Goal: Task Accomplishment & Management: Manage account settings

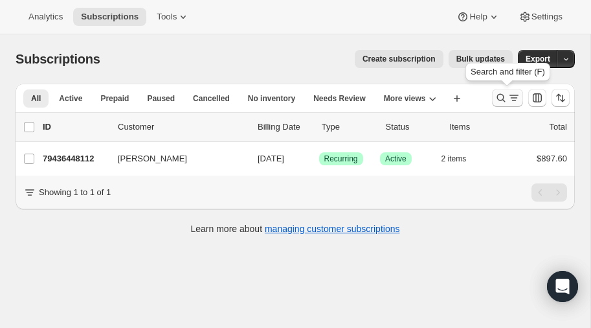
click at [501, 95] on icon "Search and filter results" at bounding box center [501, 97] width 13 height 13
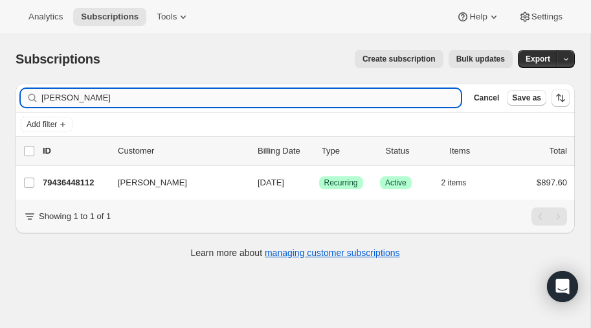
click at [131, 96] on input "sommers" at bounding box center [250, 98] width 419 height 18
type input "s"
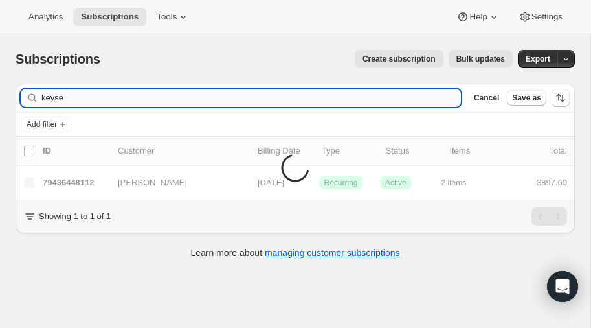
type input "keyse"
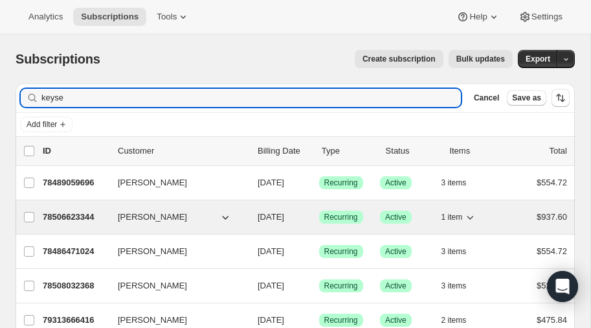
click at [70, 212] on p "78506623344" at bounding box center [75, 216] width 65 height 13
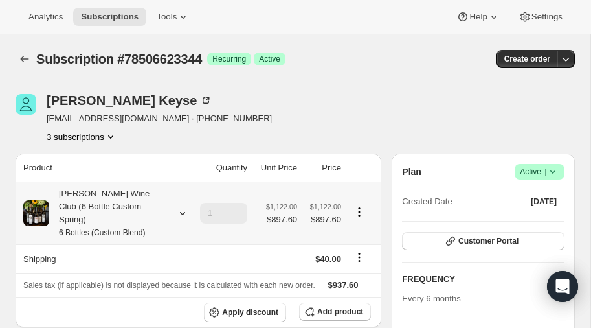
click at [183, 206] on icon at bounding box center [182, 212] width 13 height 13
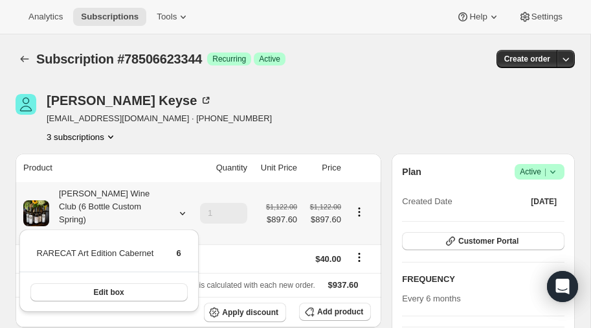
click at [183, 206] on icon at bounding box center [182, 212] width 13 height 13
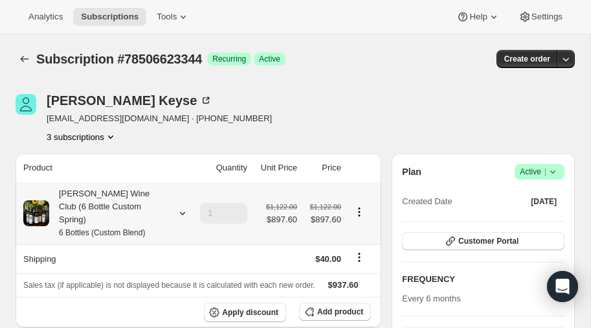
click at [183, 206] on icon at bounding box center [182, 212] width 13 height 13
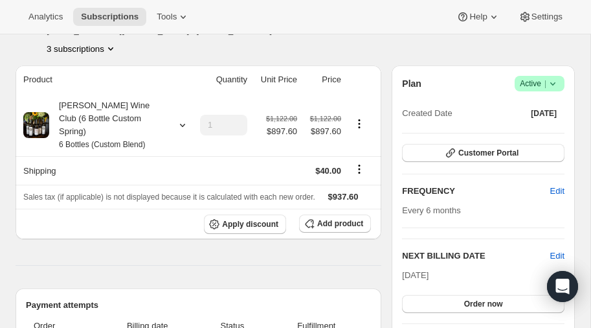
scroll to position [80, 0]
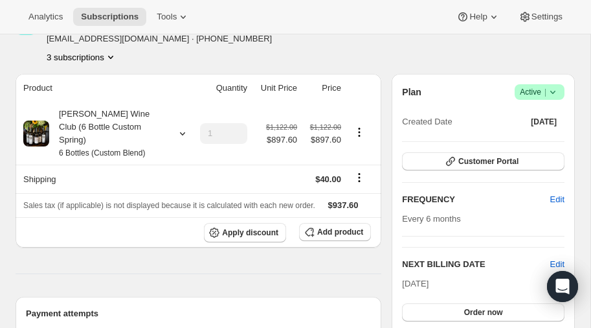
click at [108, 54] on icon "Product actions" at bounding box center [110, 56] width 13 height 13
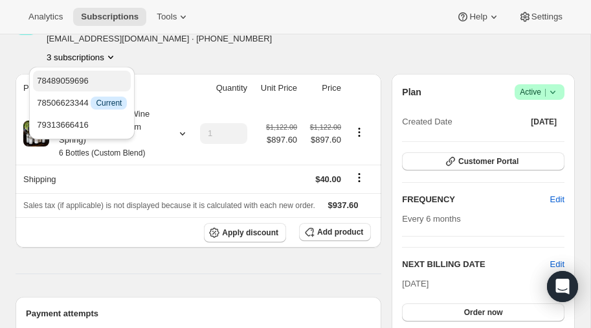
click at [73, 77] on span "78489059696" at bounding box center [63, 81] width 52 height 10
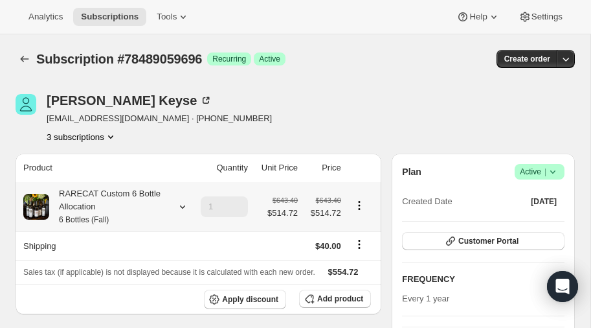
click at [181, 206] on icon at bounding box center [182, 206] width 5 height 3
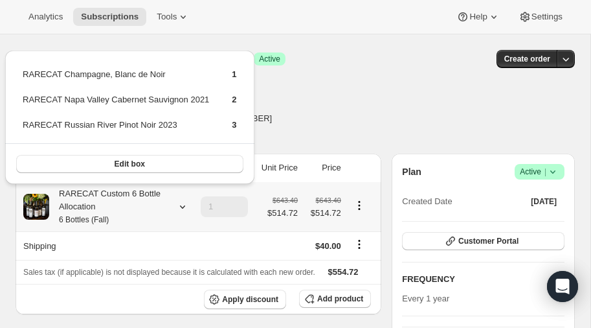
click at [181, 206] on icon at bounding box center [182, 206] width 5 height 3
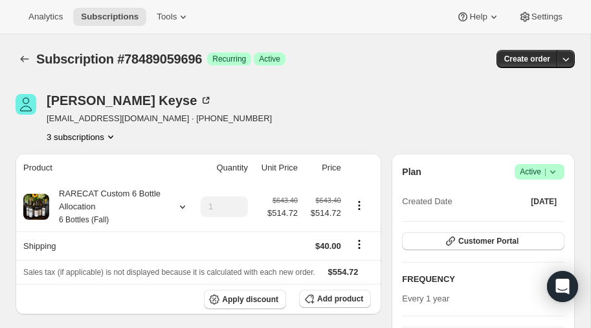
click at [112, 134] on icon "Product actions" at bounding box center [110, 136] width 13 height 13
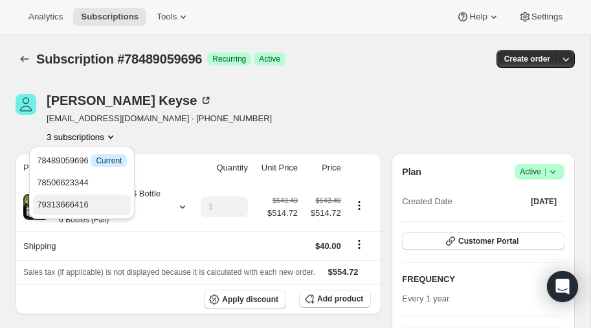
click at [81, 200] on span "79313666416" at bounding box center [63, 204] width 52 height 10
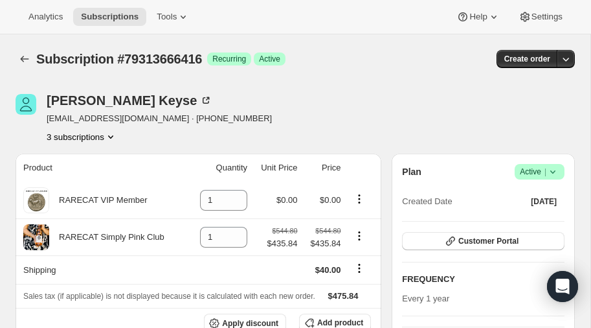
click at [113, 136] on icon "Product actions" at bounding box center [110, 136] width 13 height 13
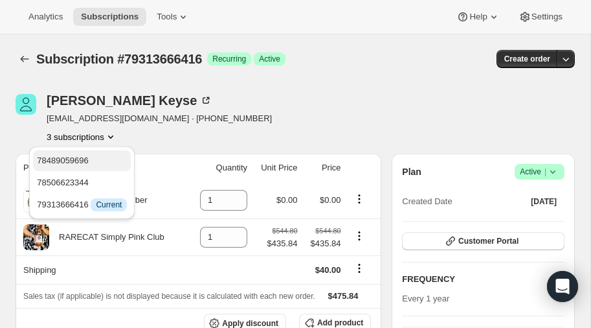
click at [93, 154] on span "78489059696" at bounding box center [82, 160] width 90 height 13
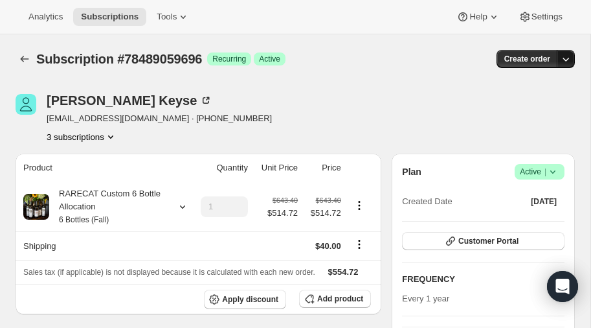
click at [563, 56] on icon "button" at bounding box center [565, 58] width 13 height 13
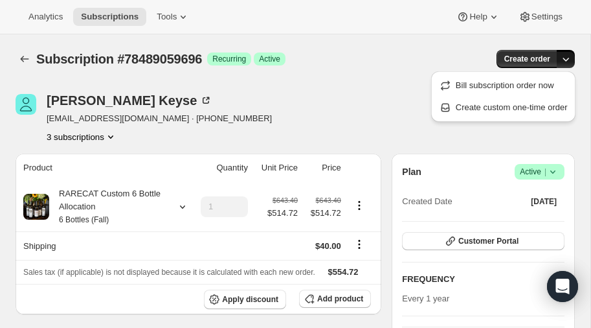
click at [365, 71] on div "Subscription #78489059696. This page is ready Subscription #78489059696 Success…" at bounding box center [295, 58] width 559 height 49
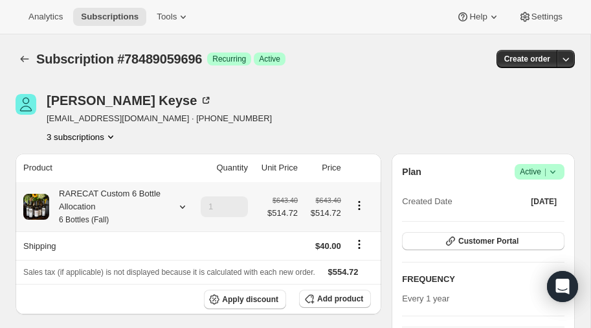
click at [181, 207] on icon at bounding box center [182, 206] width 5 height 3
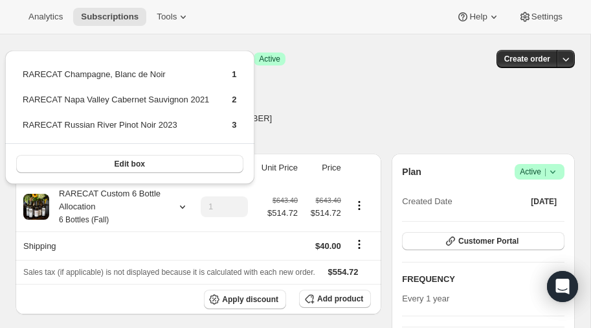
click at [320, 108] on div "Rick Keyse rickkeyse@gmail.com · +13307667375 3 subscriptions" at bounding box center [212, 118] width 392 height 49
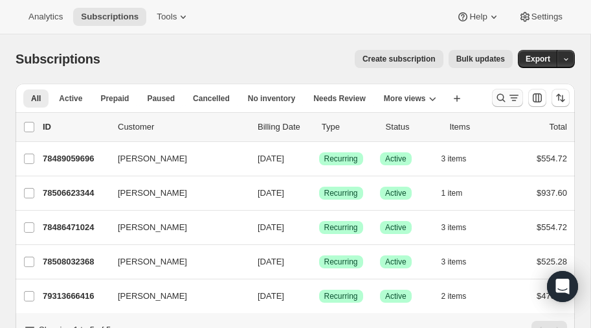
click at [499, 98] on icon "Search and filter results" at bounding box center [501, 97] width 13 height 13
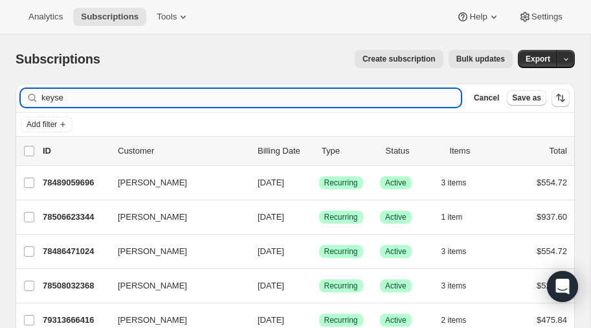
click at [154, 102] on input "keyse" at bounding box center [250, 98] width 419 height 18
type input "k"
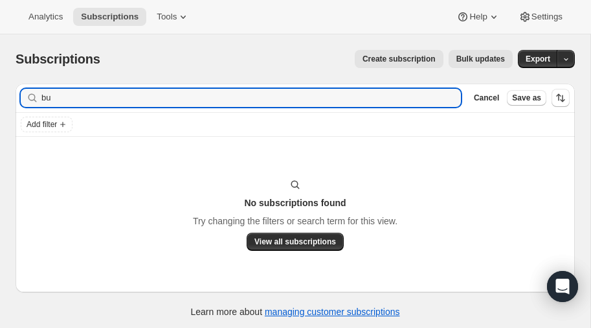
type input "b"
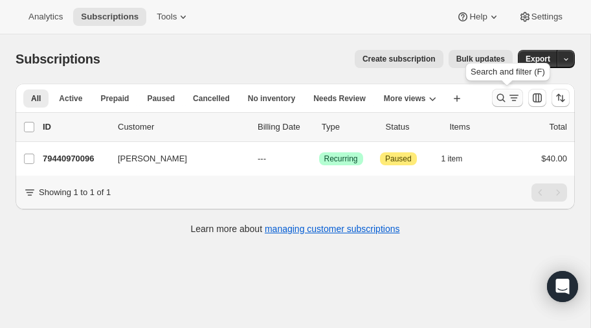
click at [503, 93] on icon "Search and filter results" at bounding box center [501, 97] width 13 height 13
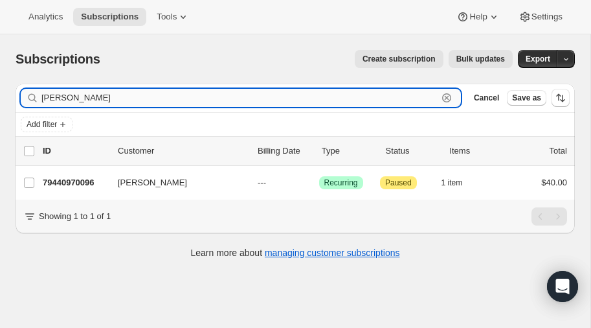
click at [136, 100] on input "mcclung" at bounding box center [239, 98] width 396 height 18
type input "m"
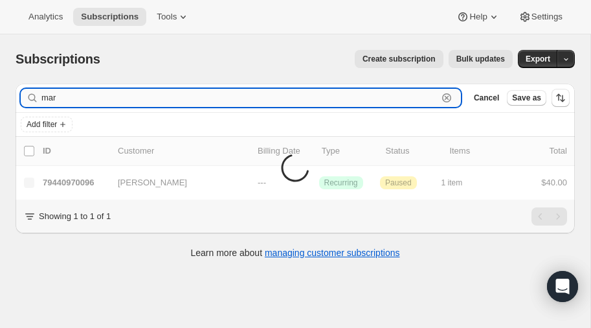
type input "marc"
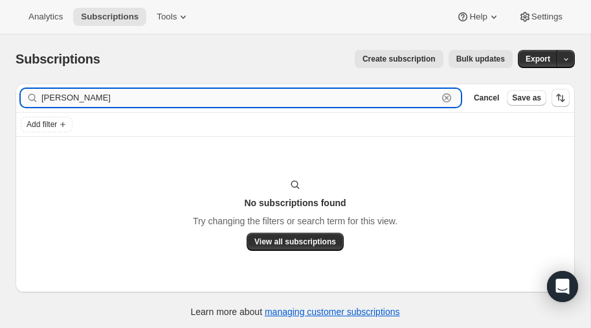
click at [106, 97] on input "Marc weiser" at bounding box center [239, 98] width 396 height 18
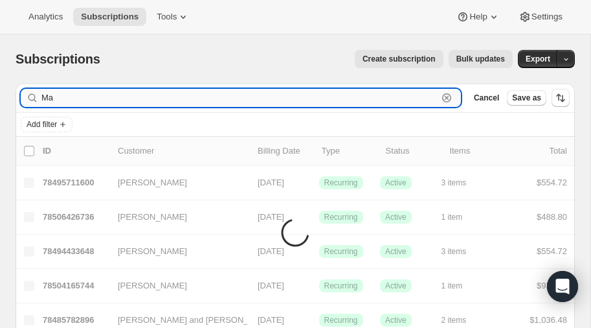
type input "M"
click at [410, 56] on span "Create subscription" at bounding box center [398, 59] width 73 height 10
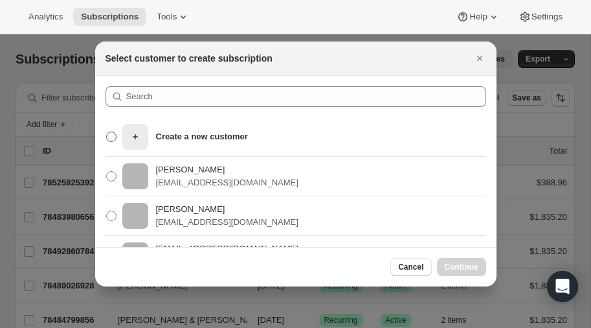
click at [171, 139] on p "Create a new customer" at bounding box center [202, 136] width 92 height 13
click at [107, 132] on input "Create a new customer" at bounding box center [106, 131] width 1 height 1
radio input "true"
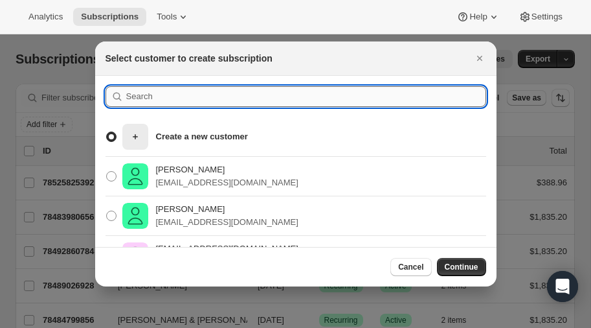
click at [159, 97] on input ":rc:" at bounding box center [306, 96] width 360 height 21
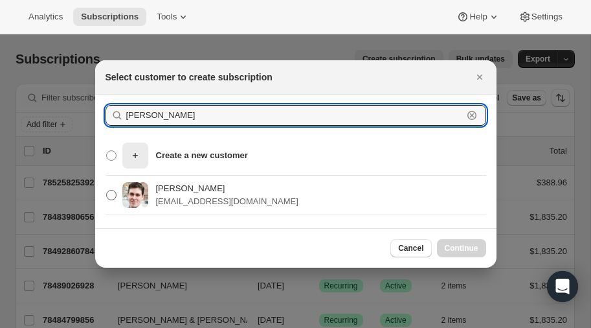
type input "mark weiser"
click at [109, 192] on span ":rc:" at bounding box center [111, 195] width 10 height 10
click at [107, 190] on input "Mark Weiser marc@rpmvc.com" at bounding box center [106, 190] width 1 height 1
radio input "true"
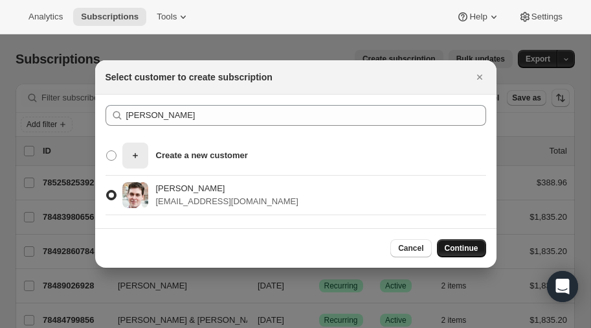
click at [462, 243] on span "Continue" at bounding box center [462, 248] width 34 height 10
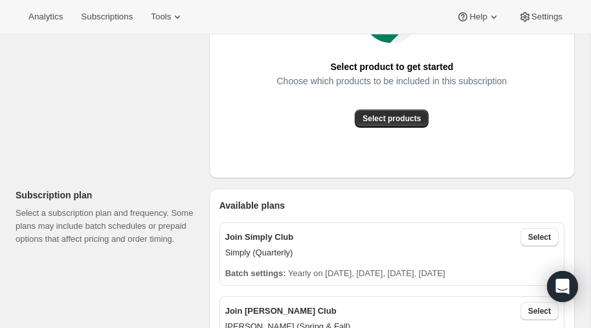
scroll to position [262, 0]
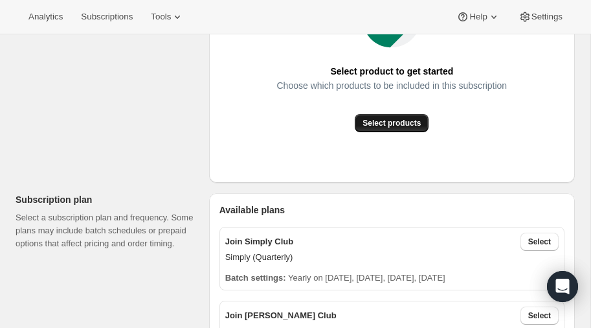
click at [388, 122] on span "Select products" at bounding box center [391, 123] width 58 height 10
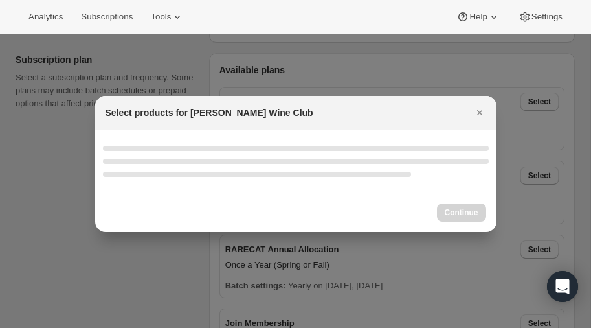
scroll to position [0, 0]
select select "gid://shopify/ProductVariant/52386189410672"
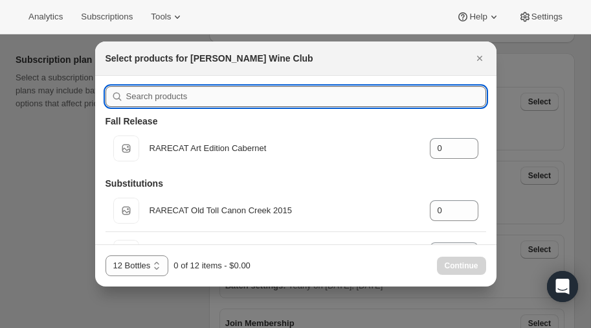
click at [225, 95] on input ":re1:" at bounding box center [306, 96] width 360 height 21
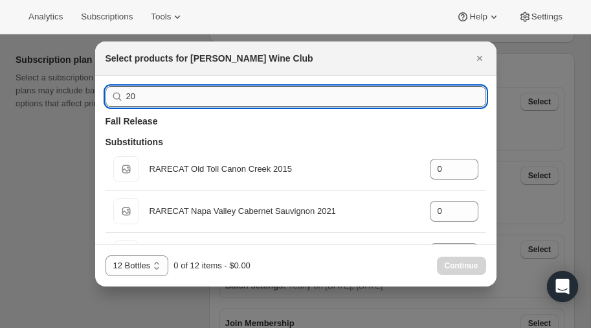
type input "2"
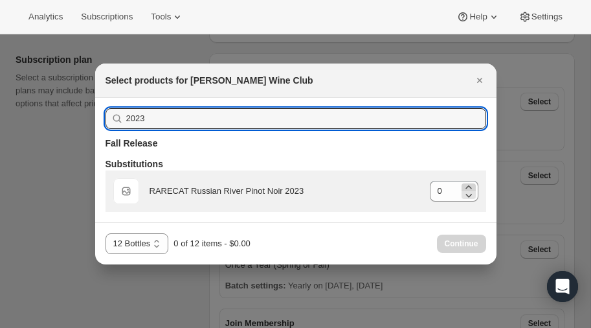
type input "2023"
click at [468, 186] on icon ":re1:" at bounding box center [468, 186] width 6 height 3
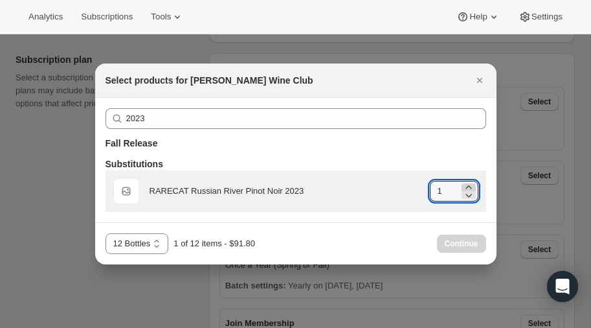
click at [468, 186] on icon ":re1:" at bounding box center [468, 186] width 6 height 3
click at [467, 196] on icon ":re1:" at bounding box center [468, 196] width 6 height 4
click at [467, 197] on icon ":re1:" at bounding box center [468, 194] width 13 height 13
click at [466, 184] on icon ":re1:" at bounding box center [468, 187] width 13 height 13
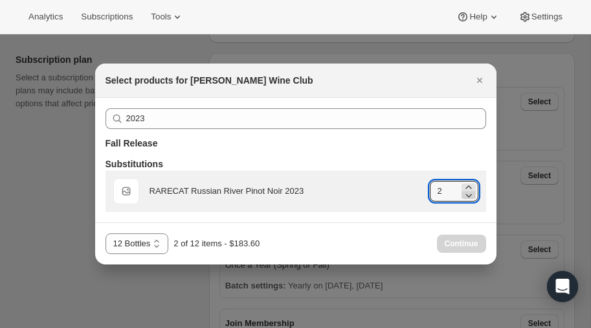
click at [469, 197] on icon ":re1:" at bounding box center [468, 194] width 13 height 13
click at [467, 184] on icon ":re1:" at bounding box center [468, 187] width 13 height 13
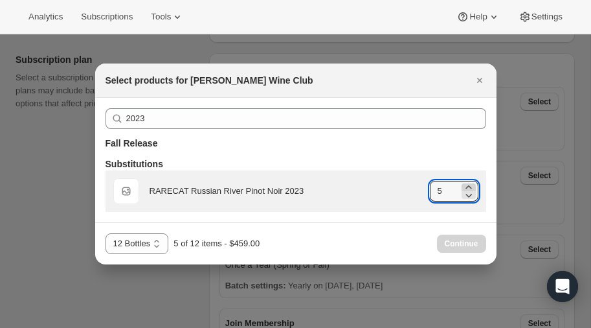
click at [467, 184] on icon ":re1:" at bounding box center [468, 187] width 13 height 13
type input "6"
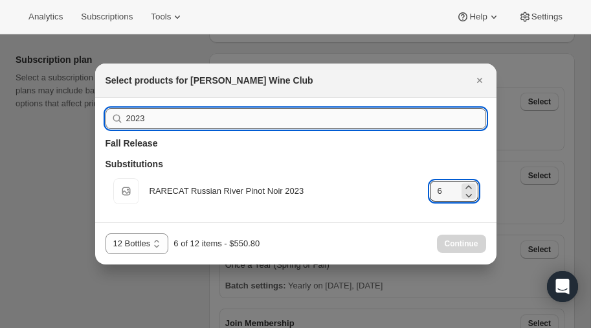
click at [179, 120] on input "2023" at bounding box center [306, 118] width 360 height 21
type input "202"
type input "0"
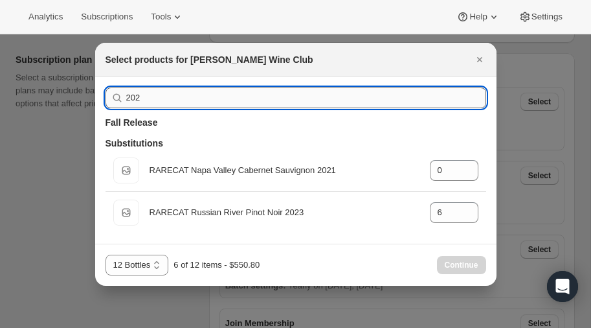
type input "20"
type input "0"
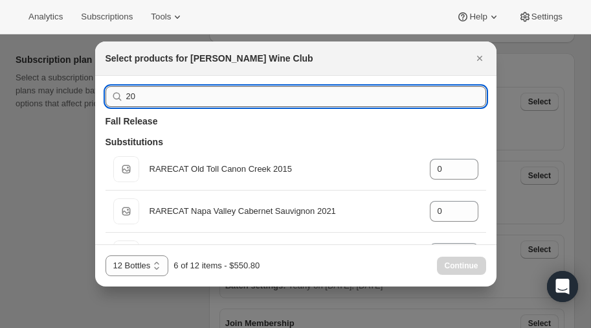
type input "202"
type input "6"
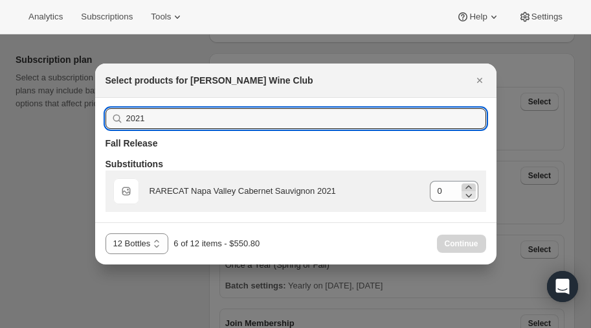
type input "2021"
click at [467, 186] on icon ":re1:" at bounding box center [468, 186] width 6 height 3
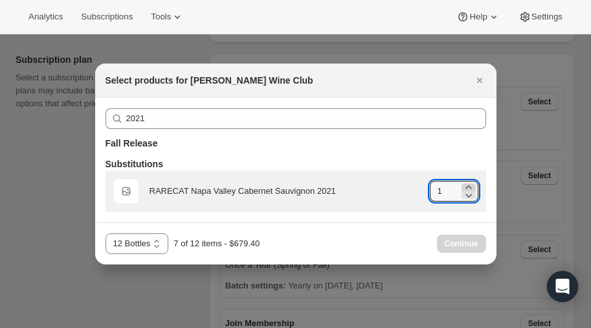
click at [467, 186] on icon ":re1:" at bounding box center [468, 186] width 6 height 3
type input "4"
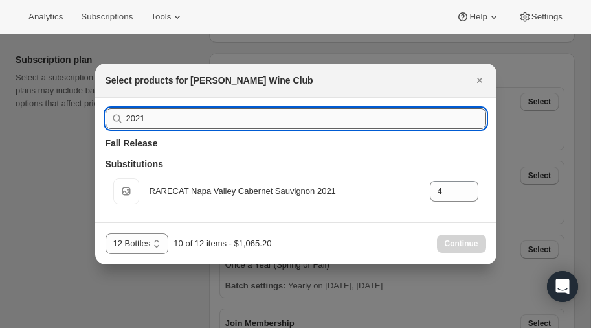
click at [172, 115] on input "2021" at bounding box center [306, 118] width 360 height 21
type input "20"
type input "0"
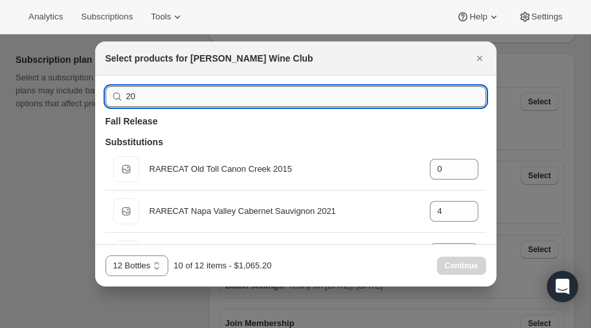
type input "2"
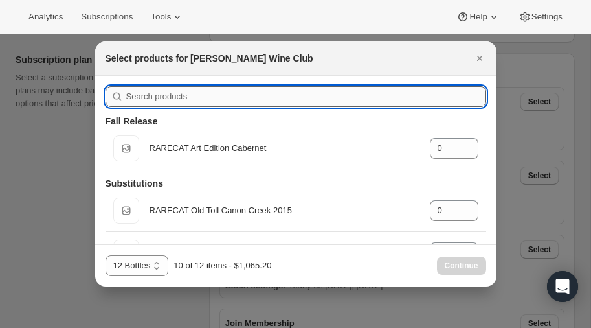
type input "b"
type input "4"
type input "0"
type input "bl"
type input "0"
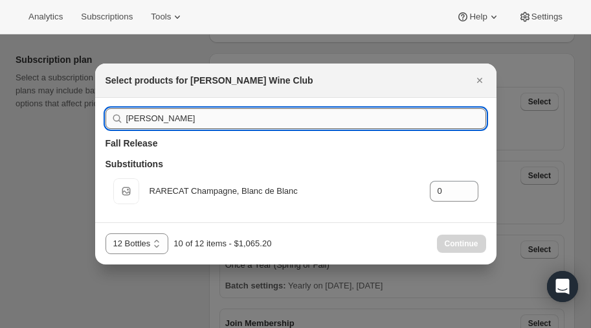
type input "blanc"
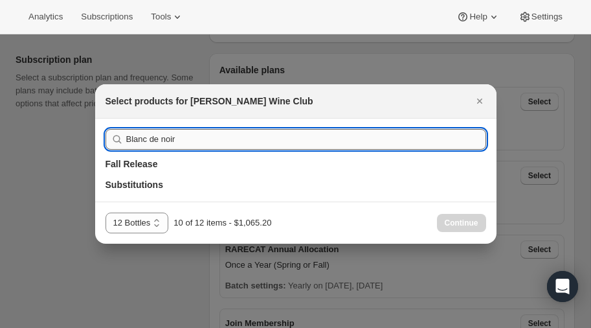
click at [225, 137] on input "Blanc de noir" at bounding box center [306, 139] width 360 height 21
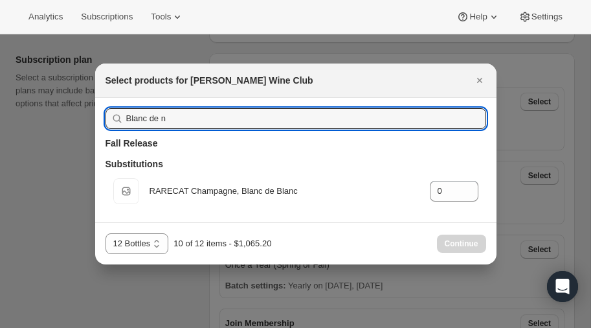
click at [234, 129] on input "Blanc de n" at bounding box center [306, 118] width 360 height 21
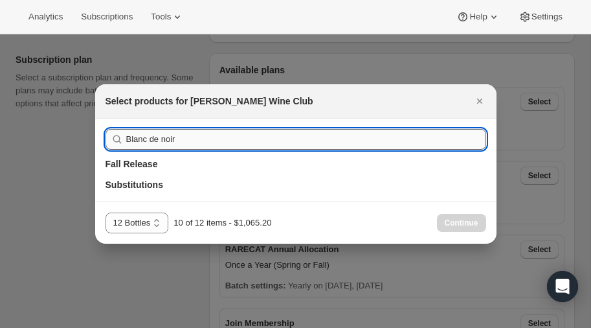
click at [194, 139] on input "Blanc de noir" at bounding box center [306, 139] width 360 height 21
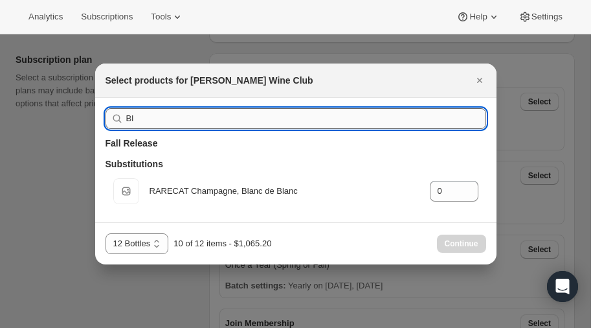
type input "B"
type input "4"
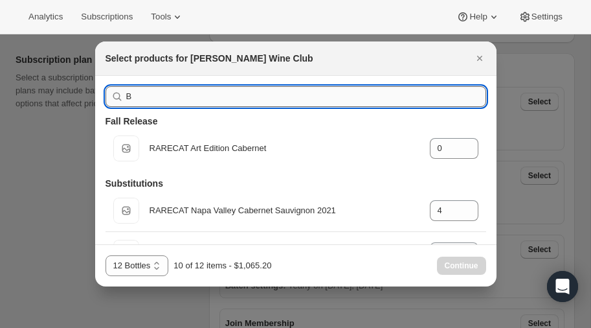
type input "0"
type input "4"
type input "no"
type input "6"
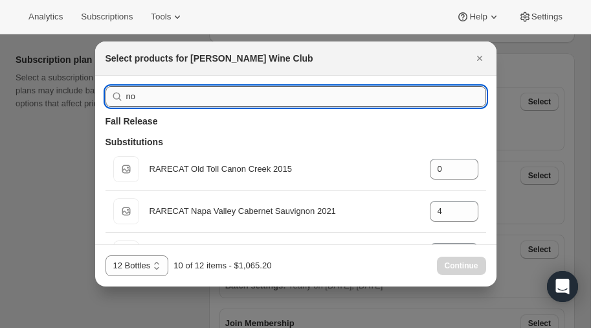
type input "noi"
type input "6"
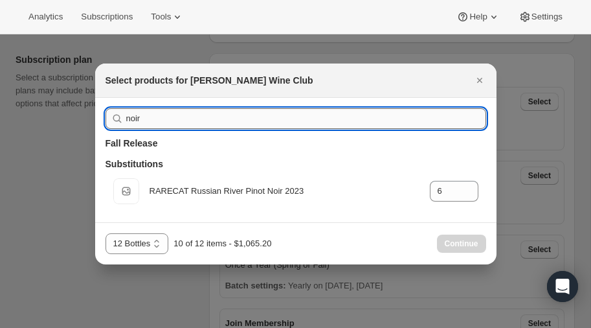
click at [175, 124] on input "noir" at bounding box center [306, 118] width 360 height 21
type input "no"
type input "0"
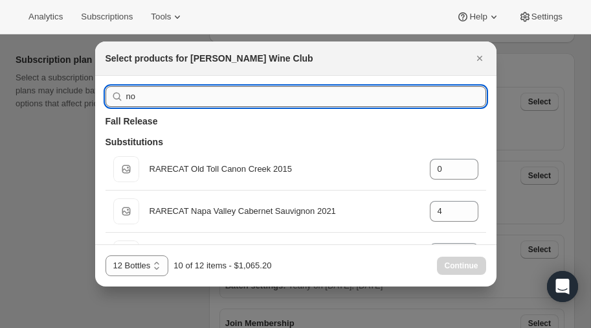
type input "n"
type input "0"
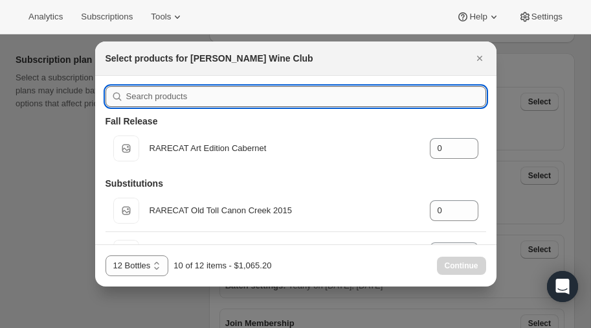
click at [197, 93] on input ":re1:" at bounding box center [306, 96] width 360 height 21
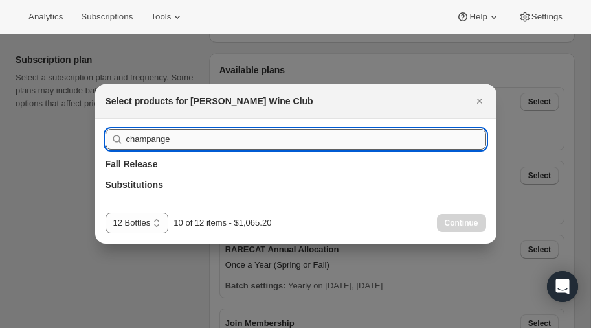
click at [212, 136] on input "champange" at bounding box center [306, 139] width 360 height 21
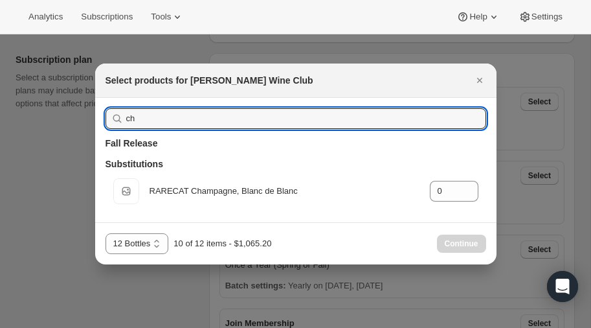
type input "c"
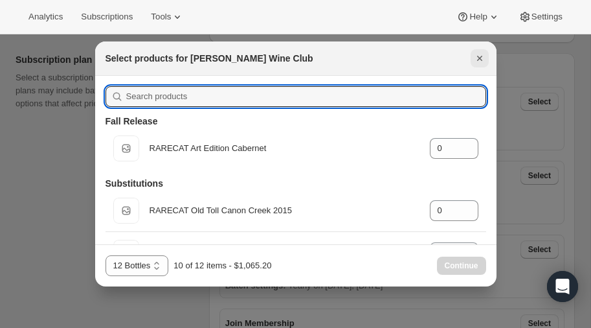
click at [478, 58] on icon "Close" at bounding box center [479, 58] width 13 height 13
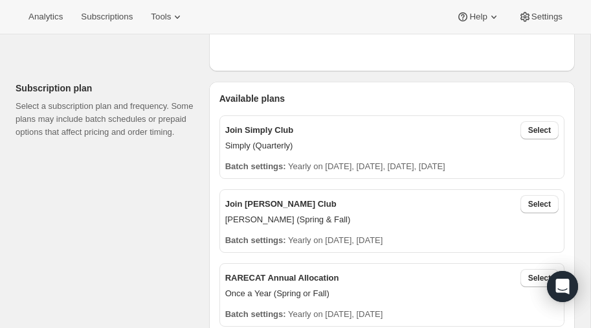
scroll to position [374, 0]
click at [533, 198] on span "Select" at bounding box center [539, 203] width 23 height 10
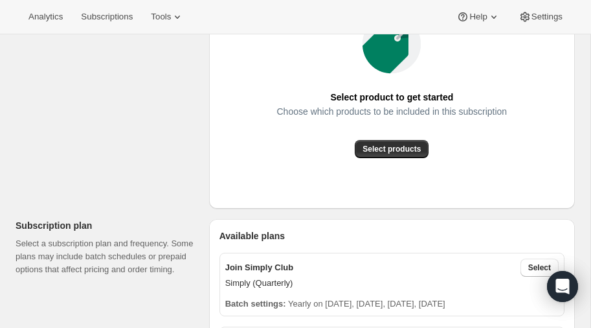
scroll to position [181, 0]
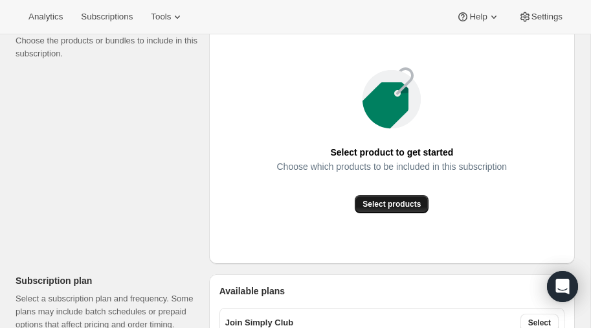
click at [392, 200] on span "Select products" at bounding box center [391, 204] width 58 height 10
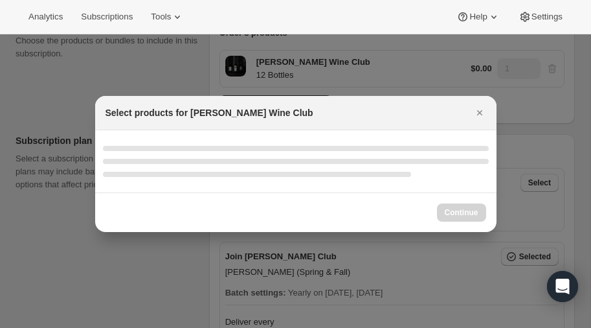
select select "gid://shopify/ProductVariant/52386189410672"
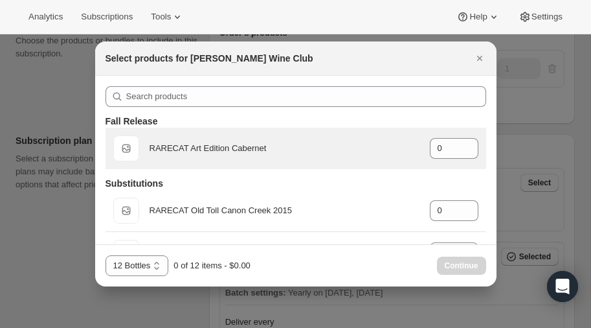
click at [171, 142] on div "RARECAT Art Edition Cabernet" at bounding box center [285, 148] width 270 height 13
click at [119, 144] on span "Default Title" at bounding box center [126, 148] width 26 height 26
click at [471, 142] on icon ":rfr:" at bounding box center [468, 144] width 13 height 13
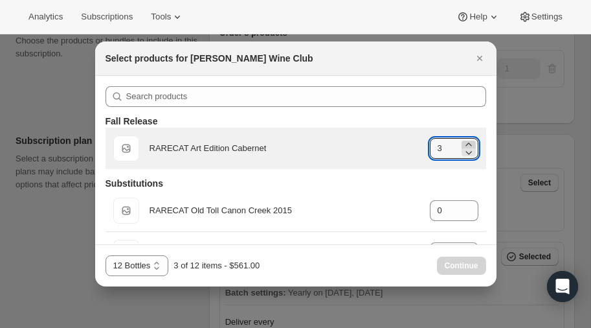
click at [471, 142] on icon ":rfr:" at bounding box center [468, 144] width 13 height 13
click at [471, 152] on icon ":rfr:" at bounding box center [468, 152] width 13 height 13
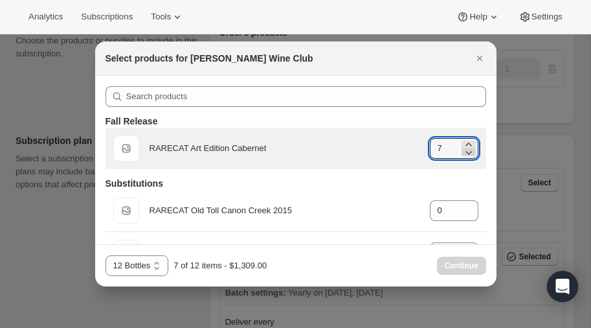
type input "6"
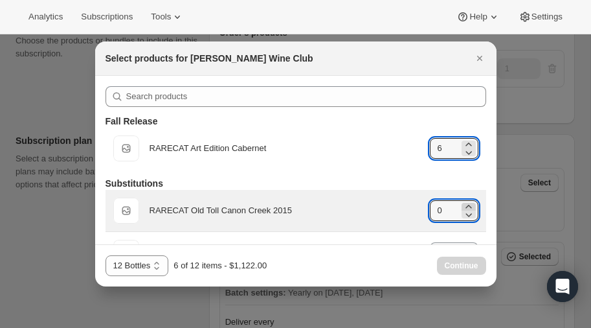
click at [472, 205] on icon ":rfr:" at bounding box center [468, 206] width 13 height 13
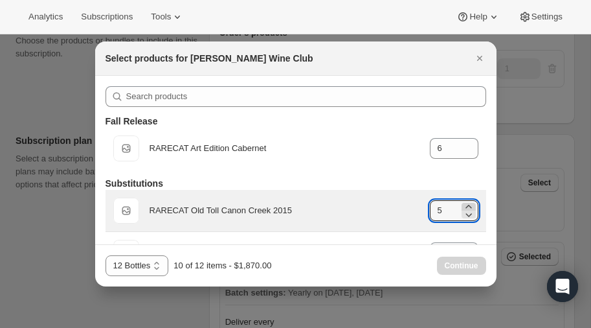
click at [472, 205] on icon ":rfr:" at bounding box center [468, 206] width 13 height 13
type input "6"
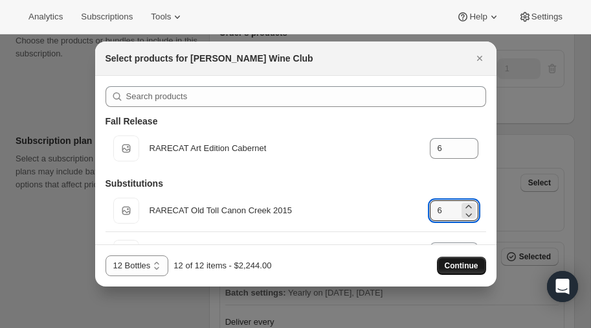
click at [465, 263] on span "Continue" at bounding box center [462, 265] width 34 height 10
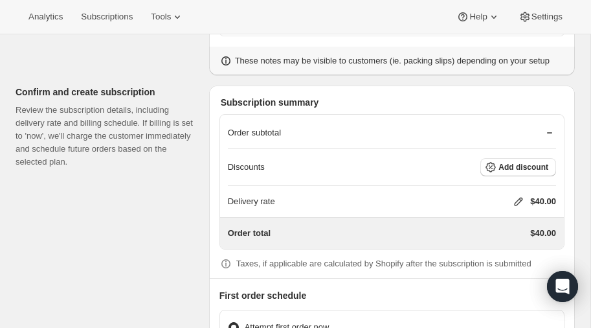
scroll to position [1083, 0]
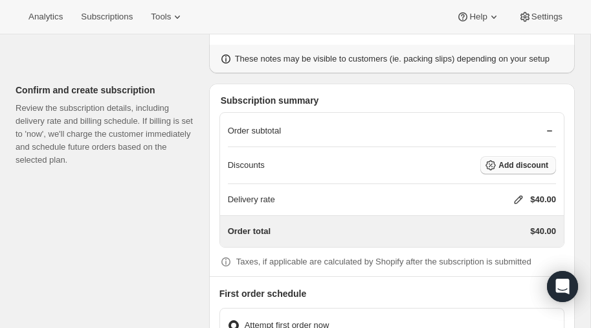
click at [521, 160] on span "Add discount" at bounding box center [523, 165] width 50 height 10
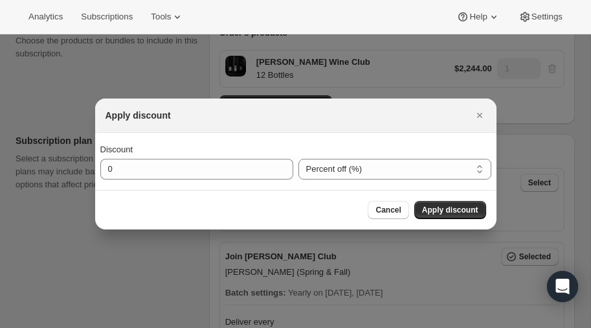
scroll to position [0, 0]
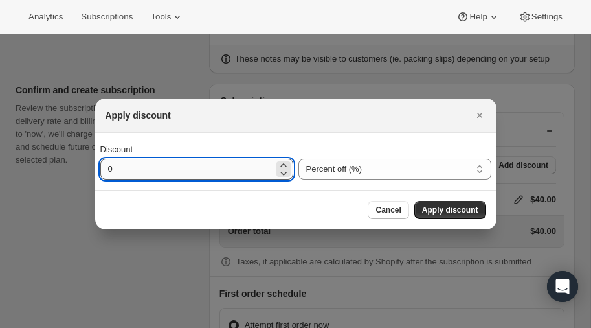
click at [204, 165] on input "0" at bounding box center [186, 169] width 173 height 21
type input "20"
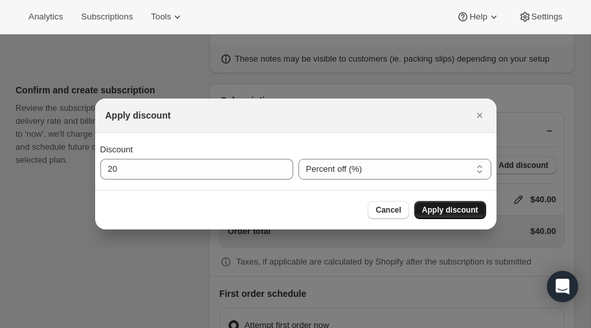
click at [439, 207] on span "Apply discount" at bounding box center [450, 210] width 56 height 10
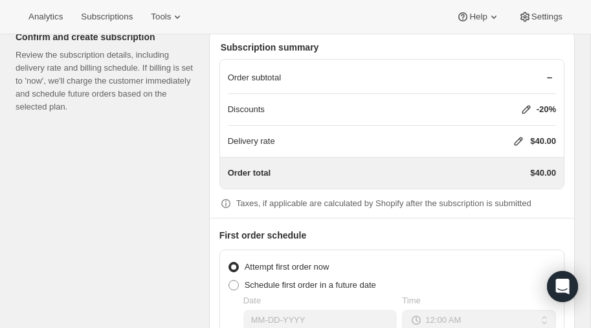
scroll to position [1210, 0]
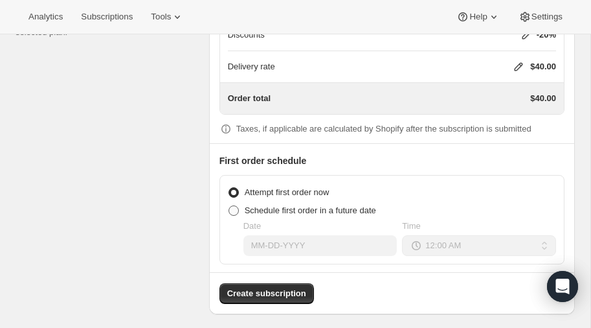
click at [232, 205] on span at bounding box center [234, 210] width 10 height 10
click at [229, 205] on input "Schedule first order in a future date" at bounding box center [229, 205] width 1 height 1
radio input "true"
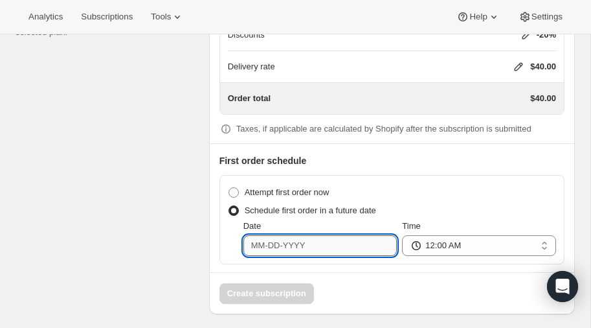
click at [326, 242] on input "Date" at bounding box center [320, 245] width 154 height 21
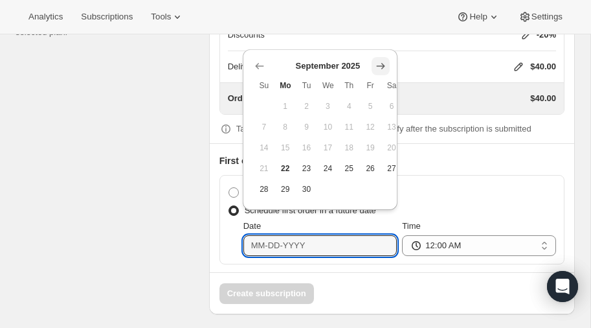
click at [380, 65] on icon "Show next month, October 2025" at bounding box center [380, 66] width 13 height 13
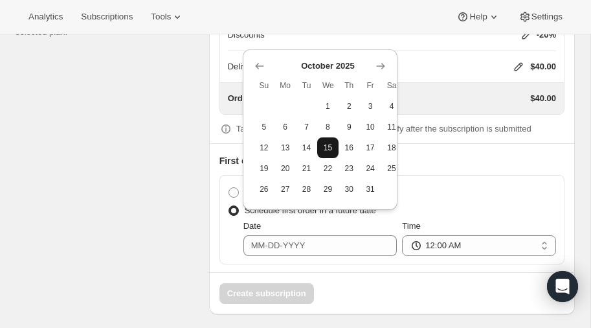
click at [331, 146] on span "15" at bounding box center [327, 147] width 11 height 10
type input "10-15-2025"
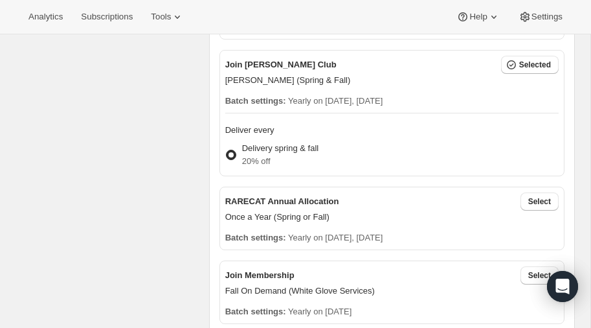
scroll to position [372, 0]
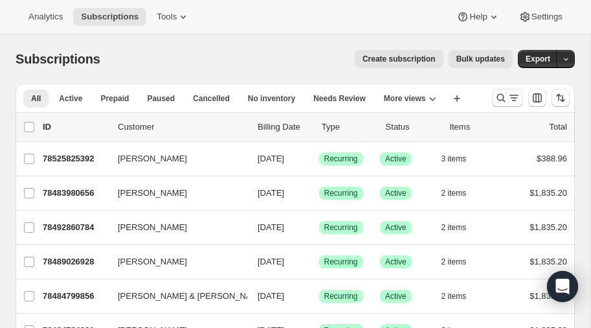
click at [499, 98] on icon "Search and filter results" at bounding box center [501, 97] width 13 height 13
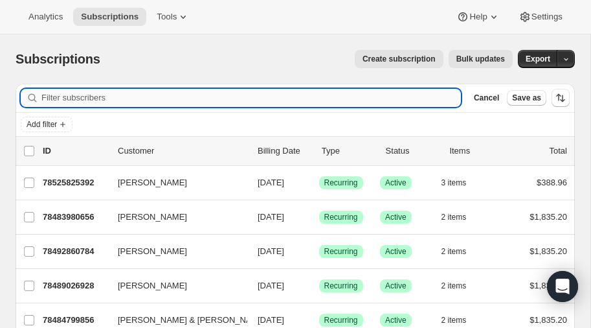
click at [93, 98] on input "Filter subscribers" at bounding box center [250, 98] width 419 height 18
type input "susanne"
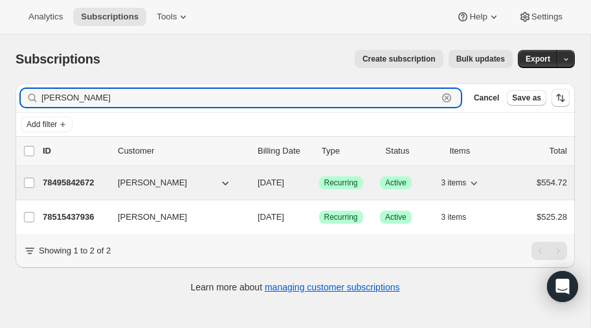
type input "Susanne"
click at [70, 177] on p "78495842672" at bounding box center [75, 182] width 65 height 13
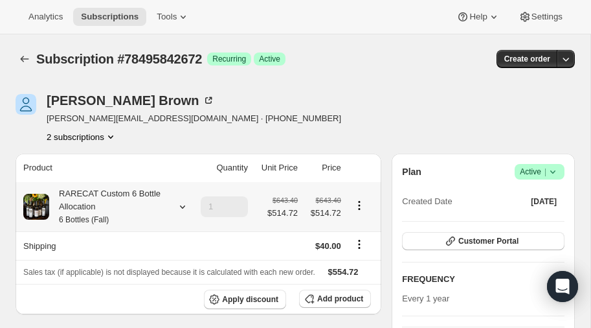
click at [182, 203] on icon at bounding box center [182, 206] width 13 height 13
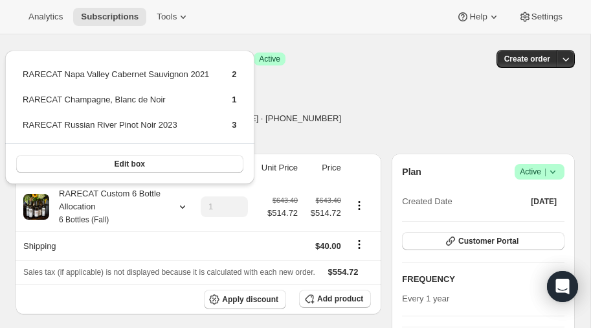
click at [322, 123] on div "Susanne Brown susanne@brownsouth.com · +19548504263 2 subscriptions" at bounding box center [212, 118] width 392 height 49
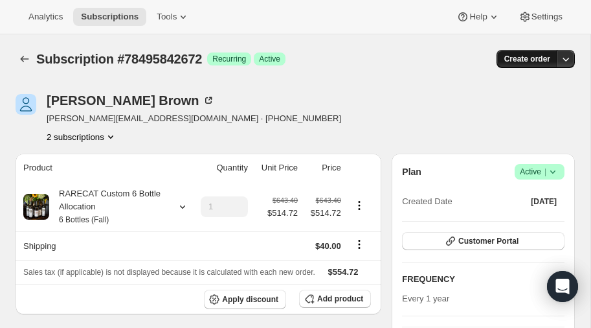
click at [543, 59] on span "Create order" at bounding box center [527, 59] width 46 height 10
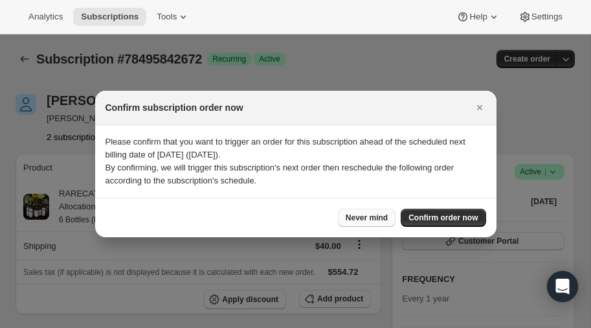
click at [376, 216] on span "Never mind" at bounding box center [367, 217] width 42 height 10
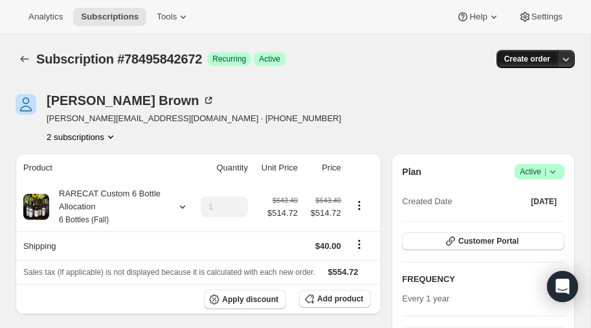
click at [533, 57] on span "Create order" at bounding box center [527, 59] width 46 height 10
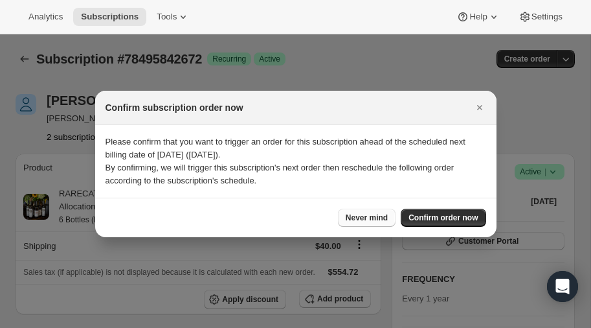
click at [369, 214] on span "Never mind" at bounding box center [367, 217] width 42 height 10
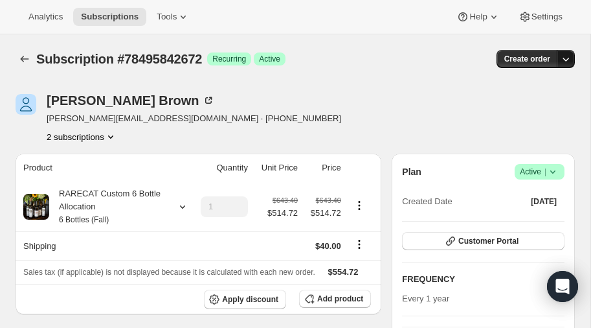
click at [561, 57] on icon "button" at bounding box center [565, 58] width 13 height 13
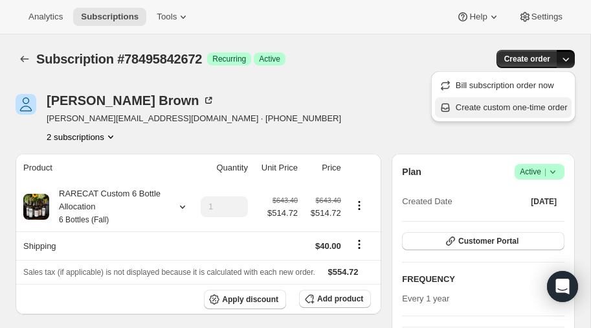
click at [497, 104] on span "Create custom one-time order" at bounding box center [512, 107] width 112 height 10
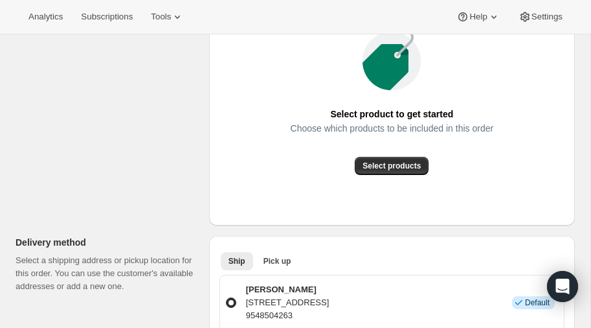
scroll to position [221, 0]
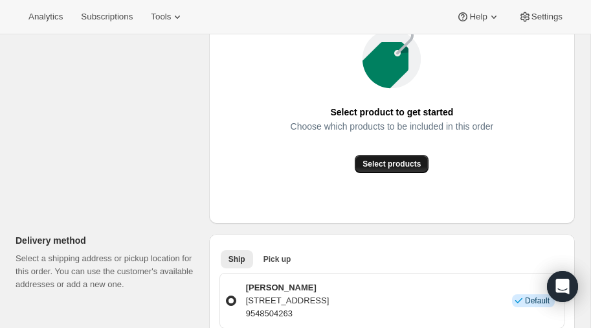
click at [402, 164] on span "Select products" at bounding box center [391, 164] width 58 height 10
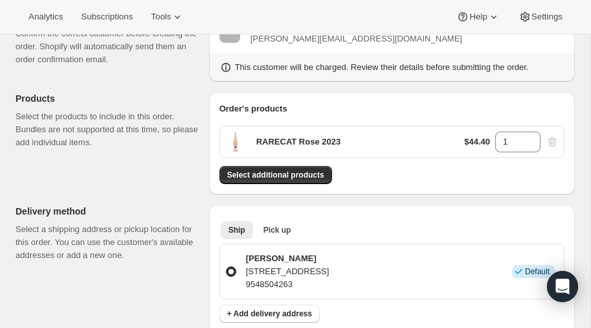
scroll to position [115, 0]
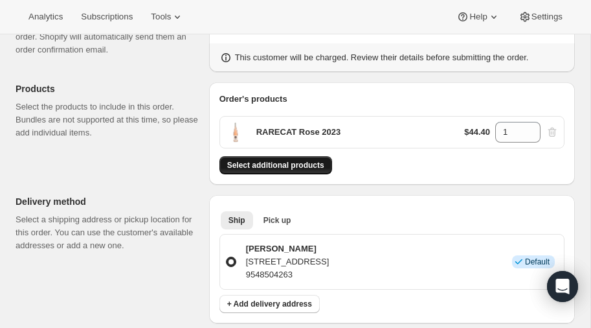
click at [289, 161] on span "Select additional products" at bounding box center [275, 165] width 97 height 10
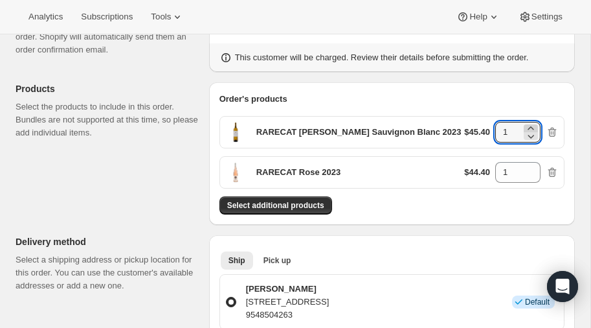
click at [534, 124] on icon at bounding box center [530, 128] width 13 height 13
type input "3"
click at [534, 167] on icon at bounding box center [530, 168] width 13 height 13
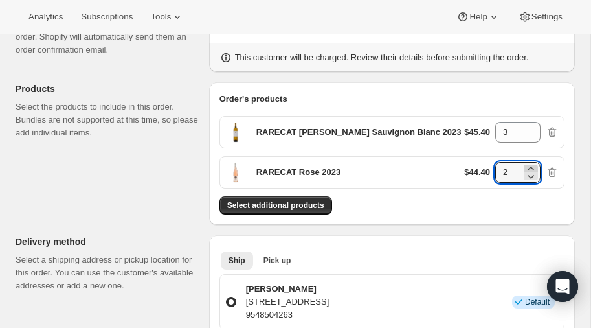
click at [534, 167] on icon at bounding box center [530, 168] width 13 height 13
type input "3"
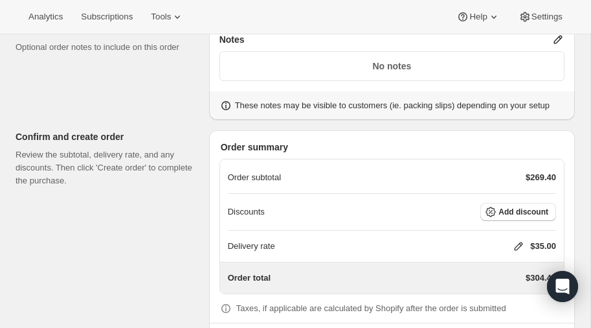
scroll to position [590, 0]
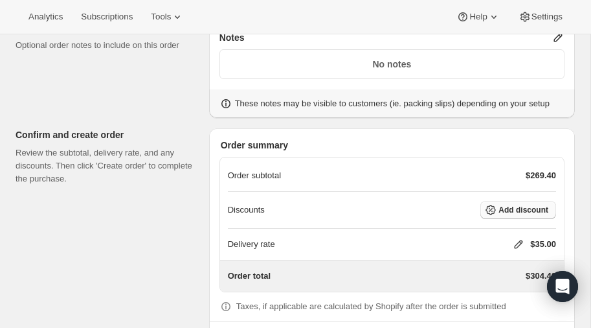
click at [527, 206] on span "Add discount" at bounding box center [523, 210] width 50 height 10
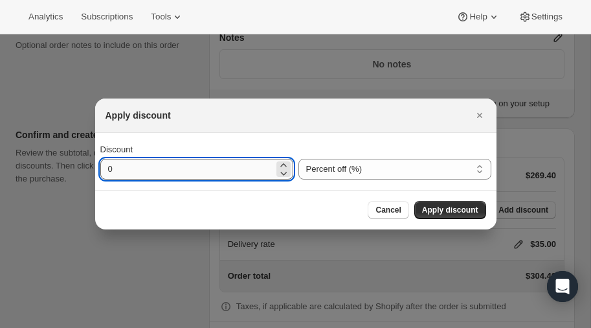
click at [170, 175] on input "0" at bounding box center [186, 169] width 173 height 21
type input "20"
click at [451, 207] on span "Apply discount" at bounding box center [450, 210] width 56 height 10
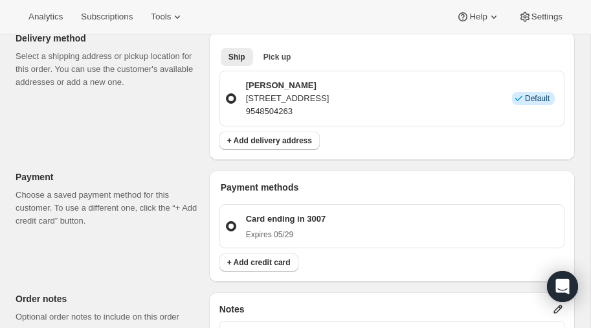
scroll to position [320, 0]
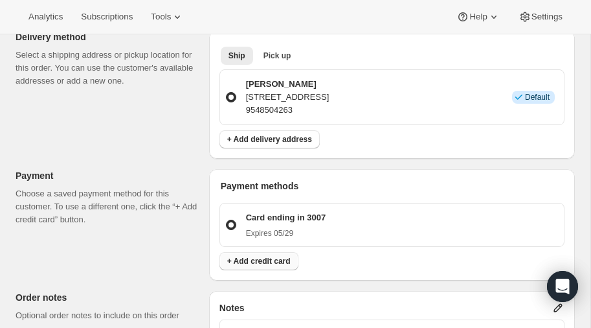
click at [267, 258] on span "+ Add credit card" at bounding box center [258, 261] width 63 height 10
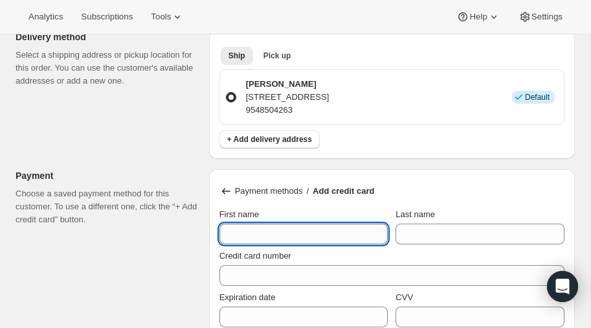
click at [266, 239] on input "First name" at bounding box center [303, 233] width 169 height 21
type input "Susanne"
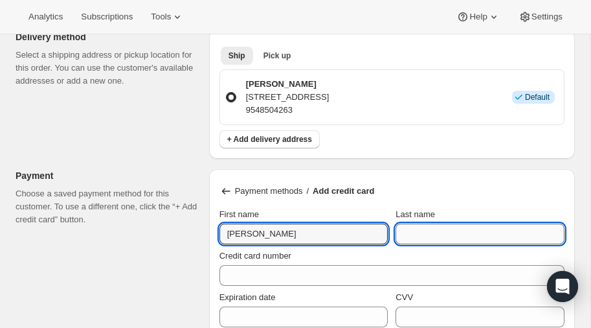
click at [427, 234] on input "Last name" at bounding box center [480, 233] width 169 height 21
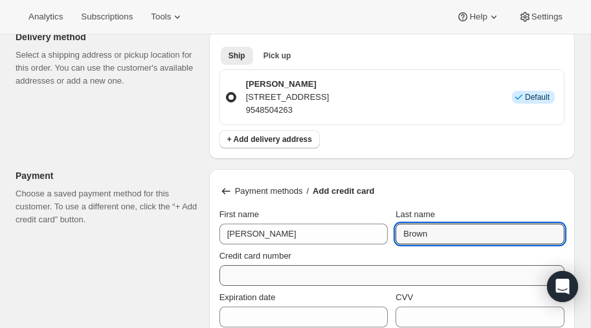
type input "Brown"
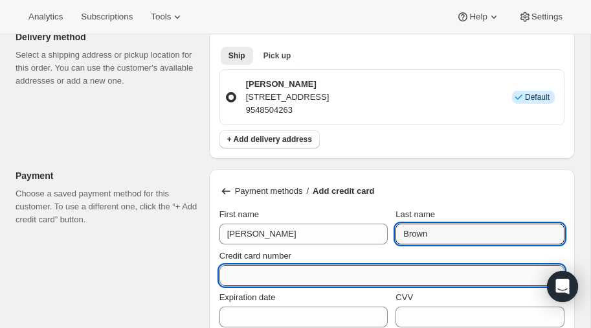
click at [284, 272] on input "Credit card number" at bounding box center [386, 275] width 335 height 21
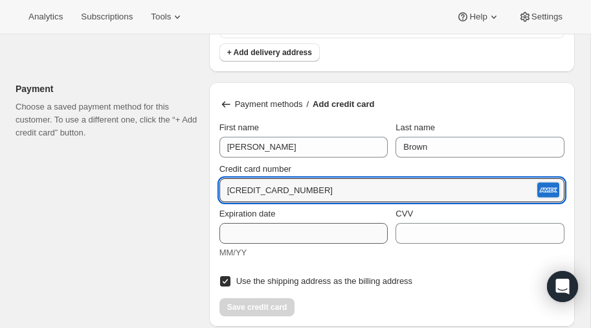
scroll to position [408, 0]
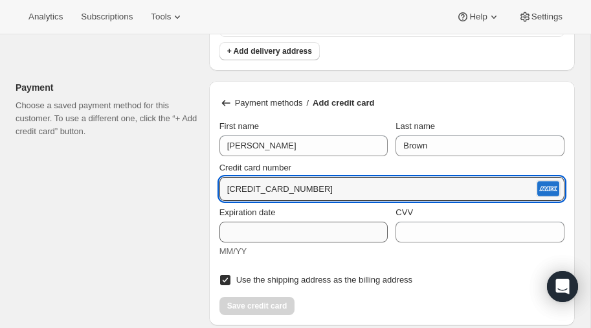
type input "3767 663275 44005"
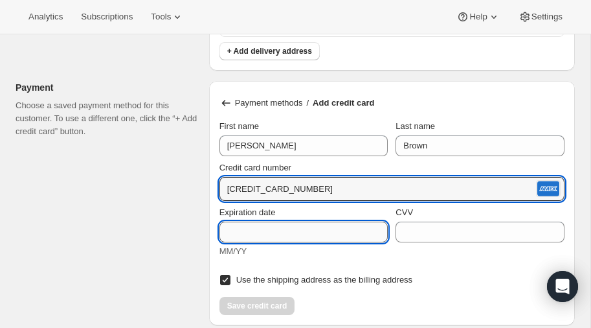
click at [258, 232] on input "Expiration date" at bounding box center [303, 231] width 169 height 21
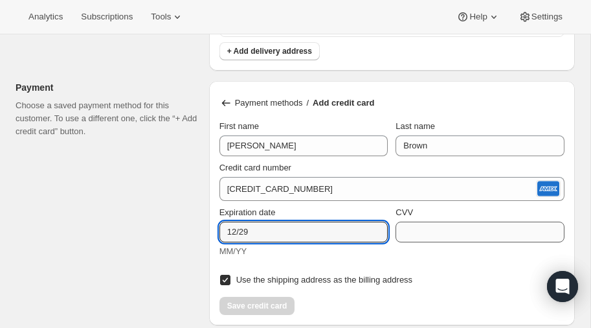
type input "12/29"
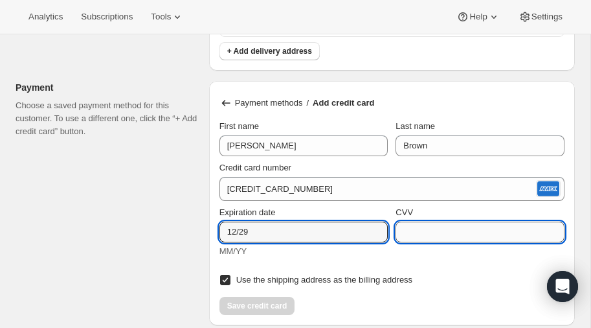
click at [419, 229] on input "CVV" at bounding box center [480, 231] width 169 height 21
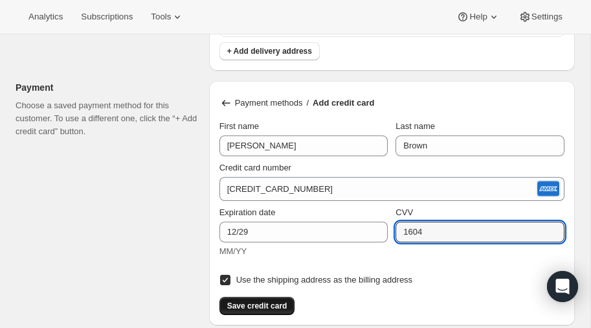
type input "1604"
click at [267, 301] on span "Save credit card" at bounding box center [257, 305] width 60 height 10
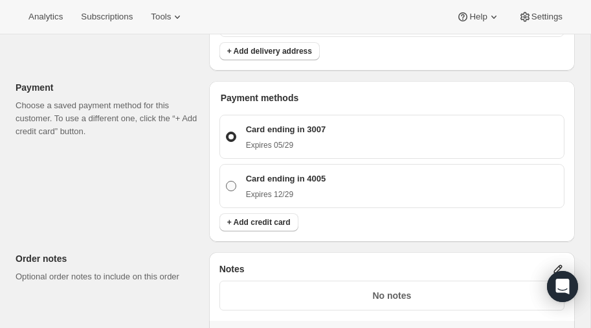
click at [230, 181] on span at bounding box center [231, 186] width 10 height 10
click at [227, 181] on input "Card ending in 4005 Expires 12/29" at bounding box center [226, 181] width 1 height 1
radio input "true"
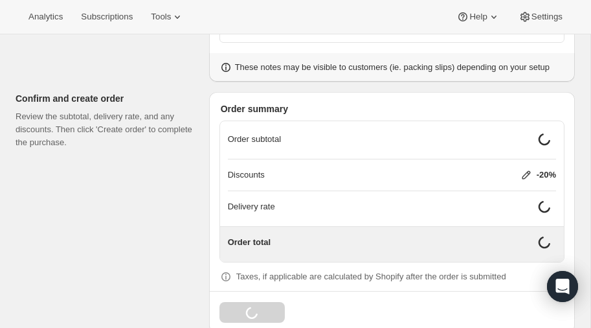
scroll to position [684, 0]
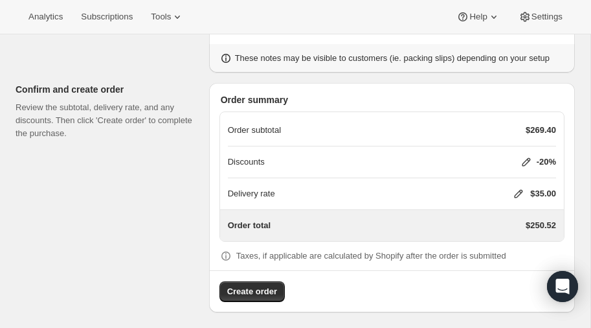
click at [517, 187] on icon at bounding box center [518, 193] width 13 height 13
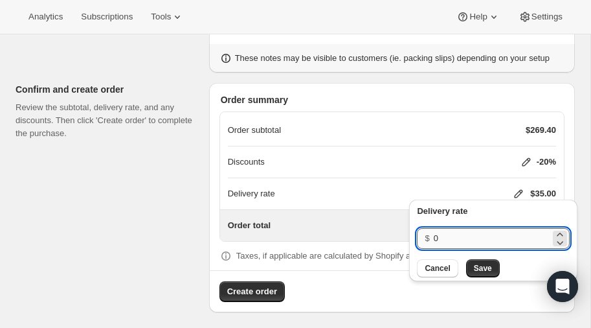
click at [461, 238] on input "0" at bounding box center [492, 238] width 117 height 21
type input "40"
click at [476, 263] on span "Save" at bounding box center [483, 268] width 18 height 10
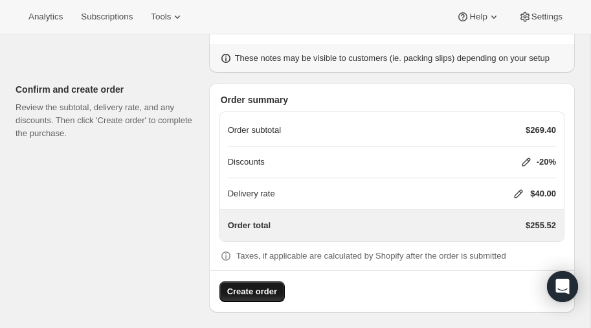
click at [243, 287] on span "Create order" at bounding box center [252, 291] width 50 height 13
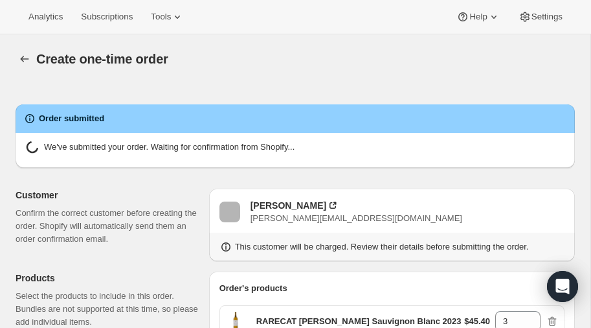
radio input "false"
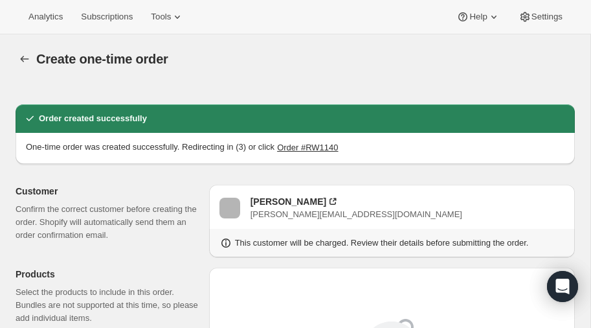
radio input "true"
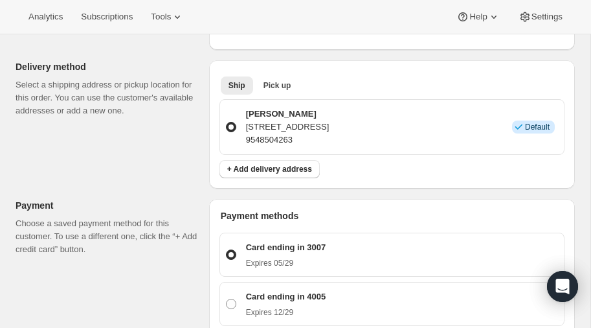
scroll to position [479, 0]
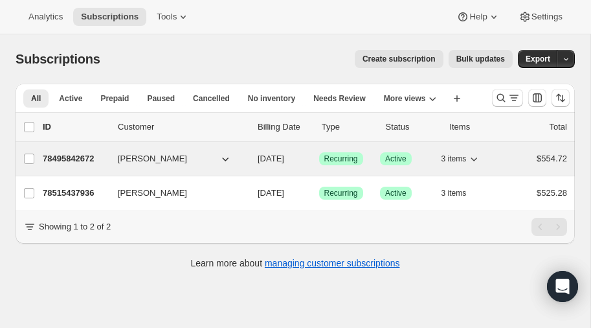
click at [80, 155] on p "78495842672" at bounding box center [75, 158] width 65 height 13
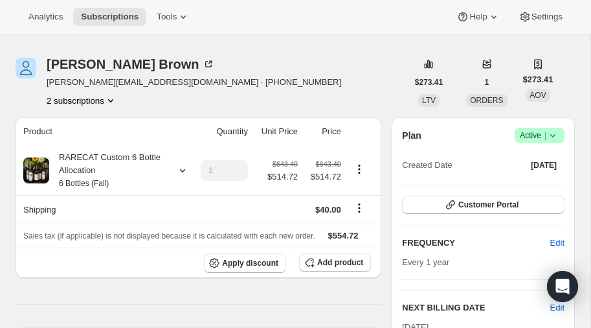
scroll to position [28, 0]
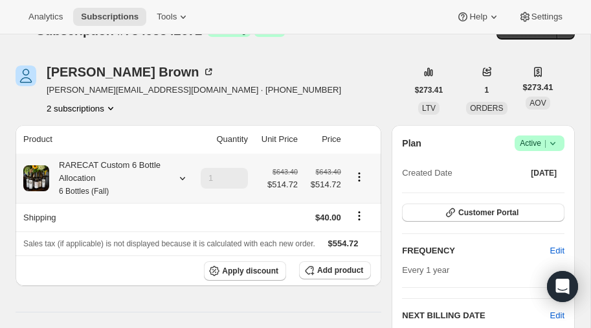
click at [359, 173] on icon "Product actions" at bounding box center [359, 176] width 13 height 13
click at [359, 175] on icon "Product actions" at bounding box center [359, 176] width 2 height 2
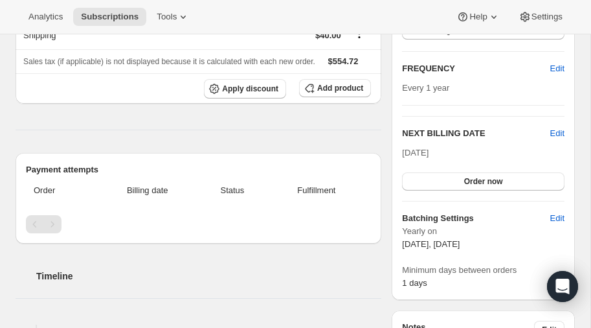
scroll to position [0, 0]
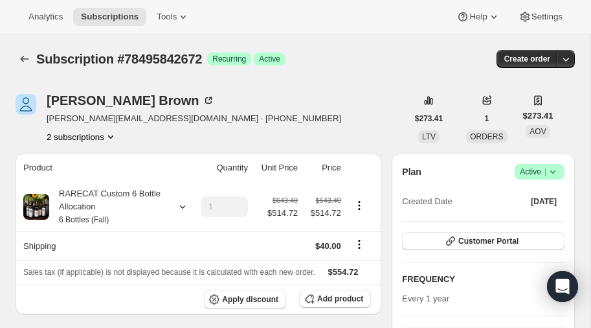
click at [109, 133] on icon "Product actions" at bounding box center [110, 136] width 13 height 13
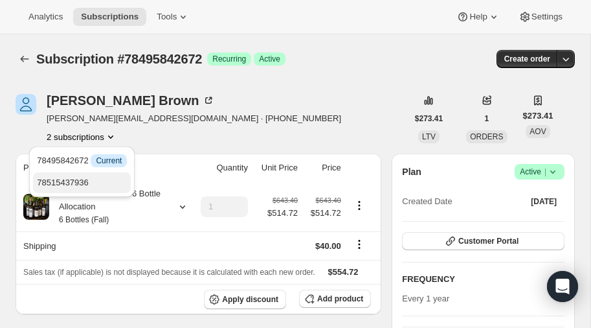
click at [80, 182] on span "78515437936" at bounding box center [63, 182] width 52 height 10
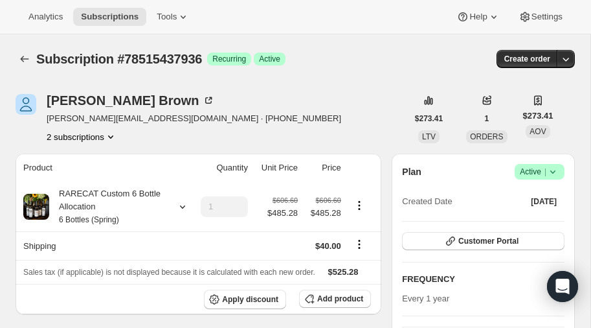
click at [111, 135] on icon "Product actions" at bounding box center [110, 136] width 13 height 13
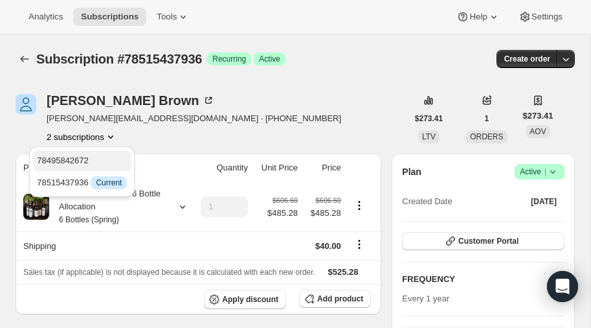
click at [80, 161] on span "78495842672" at bounding box center [63, 160] width 52 height 10
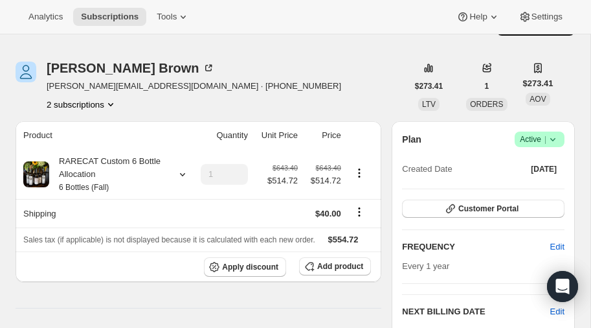
scroll to position [32, 0]
click at [357, 170] on icon "Product actions" at bounding box center [359, 172] width 13 height 13
click at [358, 217] on span "Remove" at bounding box center [359, 219] width 31 height 10
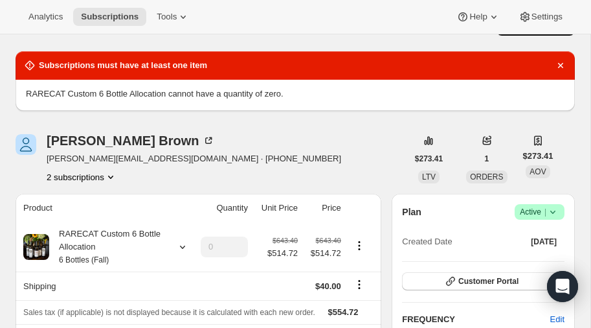
type input "1"
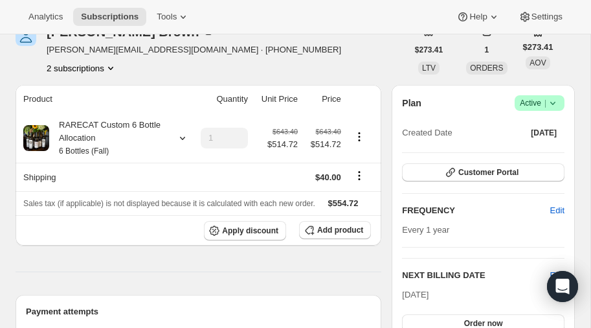
scroll to position [143, 0]
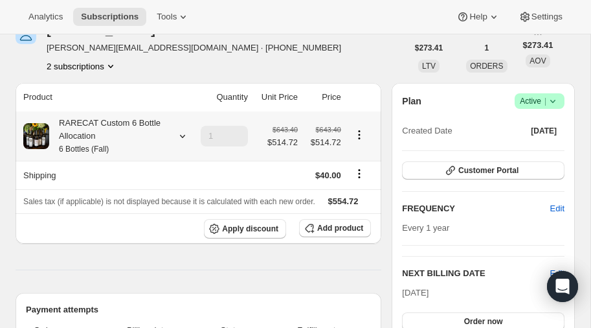
click at [179, 133] on icon at bounding box center [182, 135] width 13 height 13
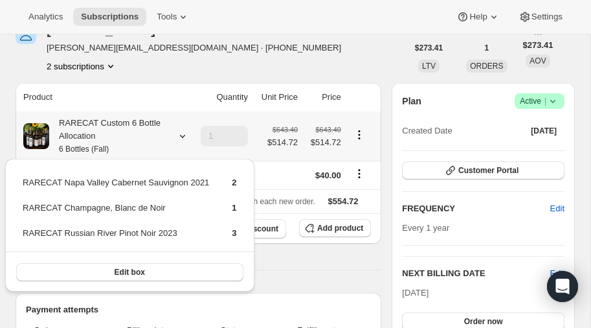
click at [179, 133] on icon at bounding box center [182, 135] width 13 height 13
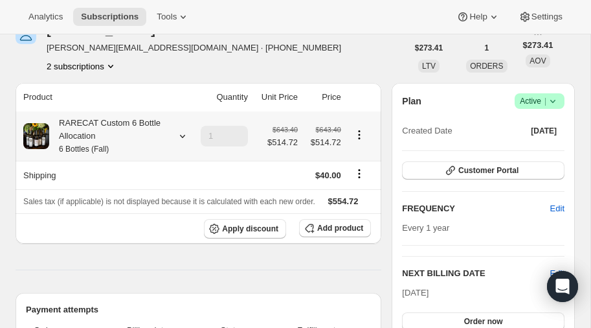
click at [359, 131] on icon "Product actions" at bounding box center [359, 134] width 13 height 13
click at [311, 61] on div "[PERSON_NAME] [PERSON_NAME][EMAIL_ADDRESS][DOMAIN_NAME] · [PHONE_NUMBER] 2 subs…" at bounding box center [212, 47] width 392 height 49
click at [554, 98] on icon at bounding box center [552, 101] width 13 height 13
click at [530, 125] on span "Pause subscription" at bounding box center [537, 126] width 71 height 10
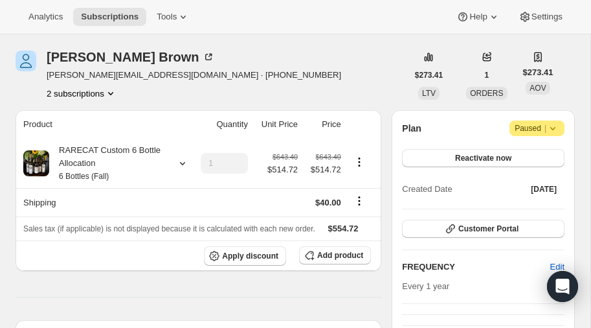
scroll to position [173, 0]
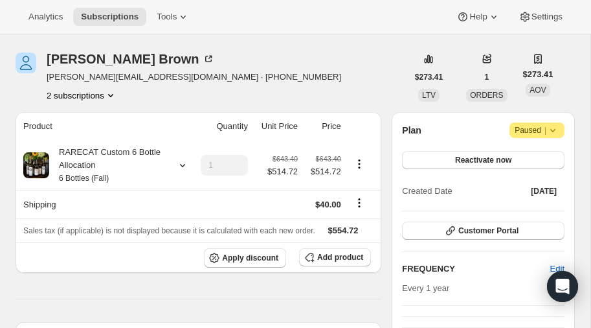
click at [113, 93] on icon "Product actions" at bounding box center [110, 95] width 13 height 13
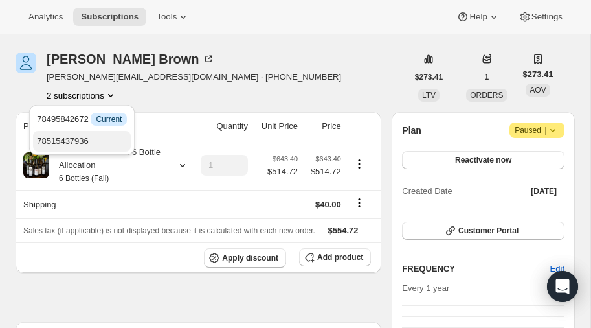
click at [71, 141] on span "78515437936" at bounding box center [63, 141] width 52 height 10
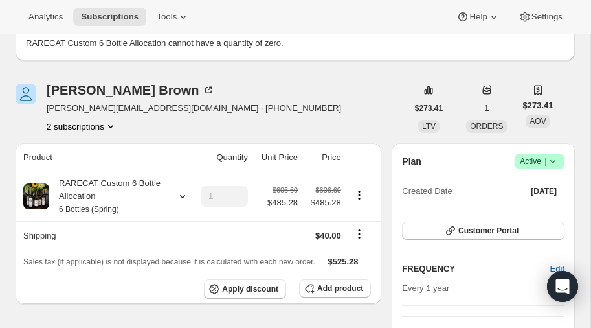
scroll to position [146, 0]
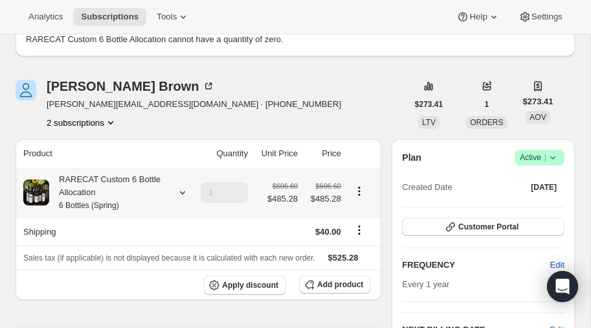
click at [183, 190] on icon at bounding box center [182, 192] width 13 height 13
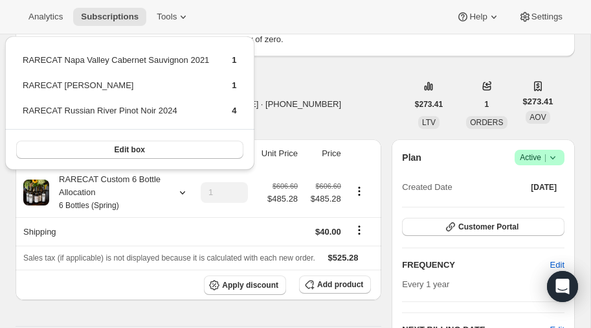
click at [315, 93] on div "Susanne Brown susanne@brownsouth.com · +19548504263 2 subscriptions" at bounding box center [212, 104] width 392 height 49
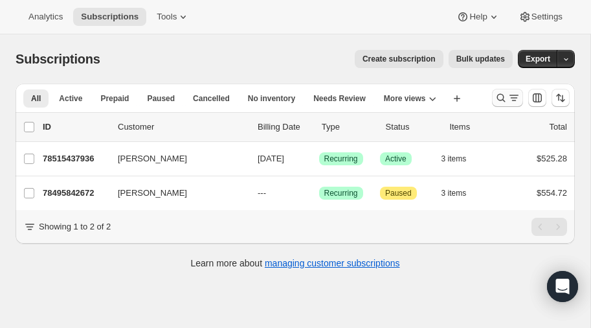
click at [501, 93] on icon "Search and filter results" at bounding box center [501, 97] width 13 height 13
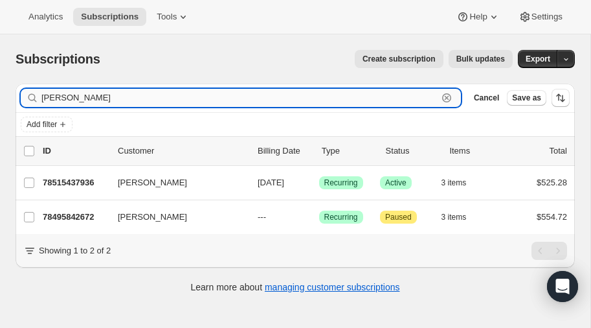
click at [142, 102] on input "Susanne" at bounding box center [239, 98] width 396 height 18
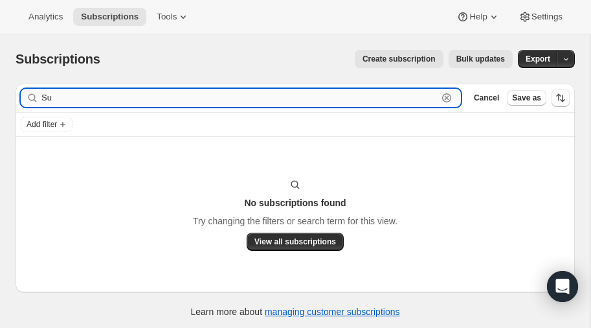
type input "S"
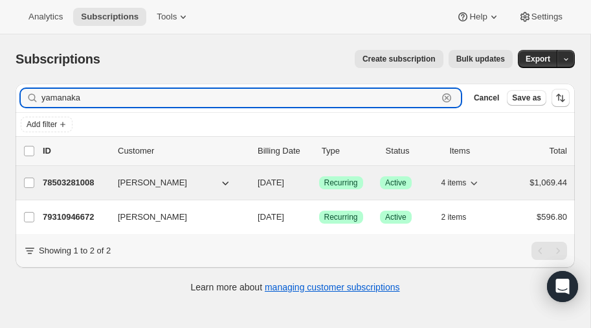
type input "yamanaka"
click at [78, 176] on p "78503281008" at bounding box center [75, 182] width 65 height 13
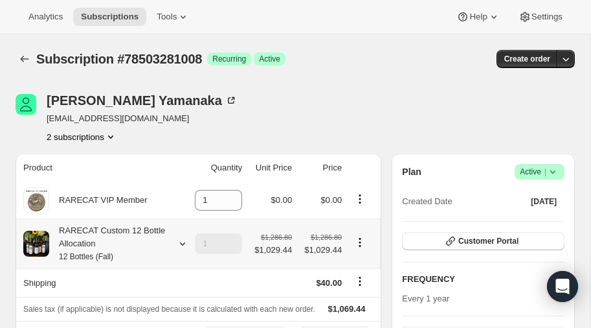
click at [182, 241] on icon at bounding box center [182, 243] width 13 height 13
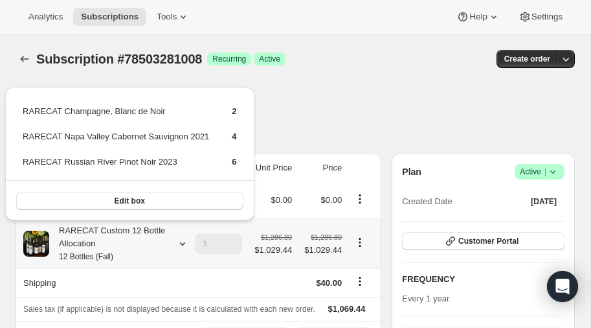
click at [182, 241] on icon at bounding box center [182, 243] width 13 height 13
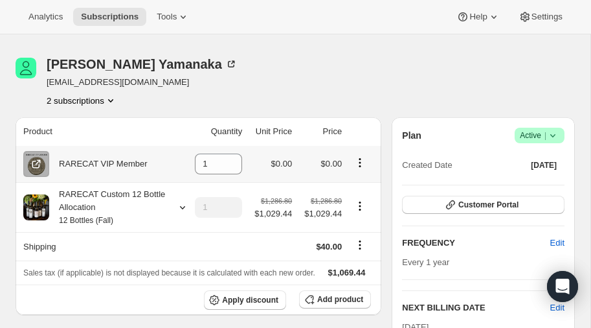
scroll to position [36, 0]
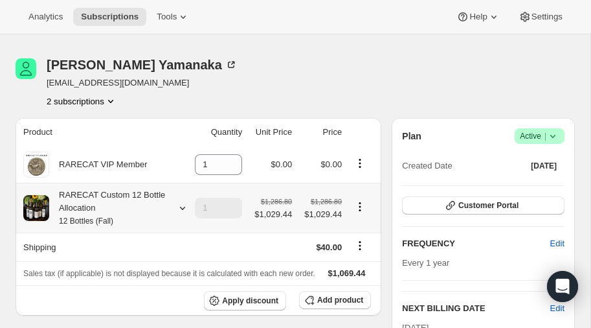
click at [182, 207] on icon at bounding box center [182, 207] width 13 height 13
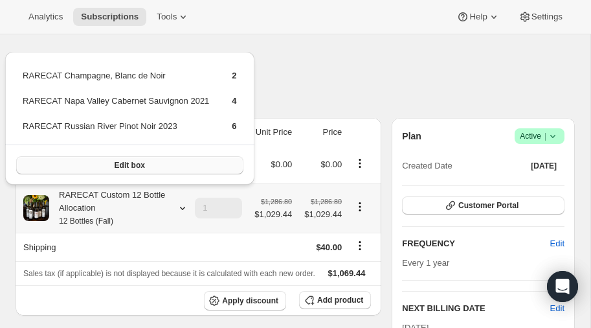
click at [150, 167] on button "Edit box" at bounding box center [129, 165] width 227 height 18
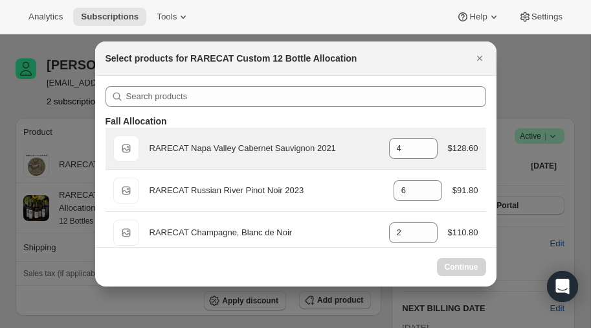
select select "gid://shopify/ProductVariant/52459685871984"
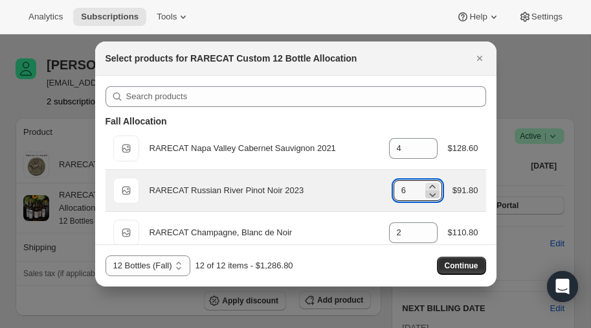
click at [434, 194] on icon ":r6f:" at bounding box center [432, 194] width 13 height 13
type input "4"
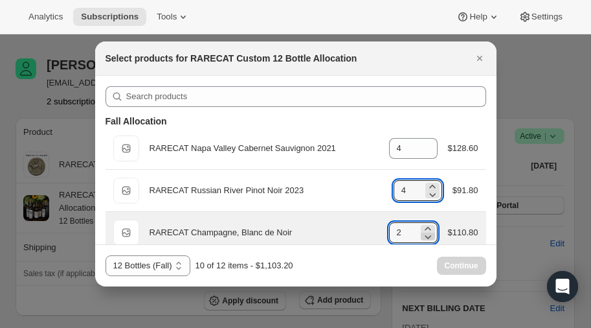
click at [428, 234] on icon ":r6f:" at bounding box center [427, 236] width 13 height 13
type input "0"
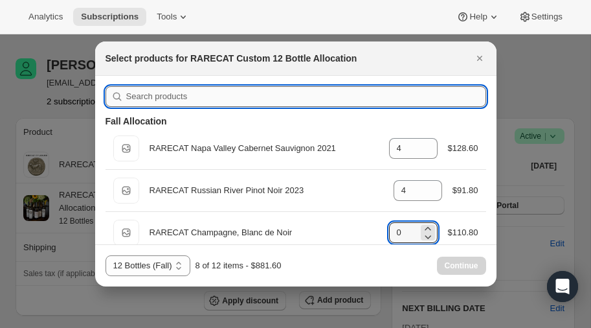
click at [223, 97] on input ":r6f:" at bounding box center [306, 96] width 360 height 21
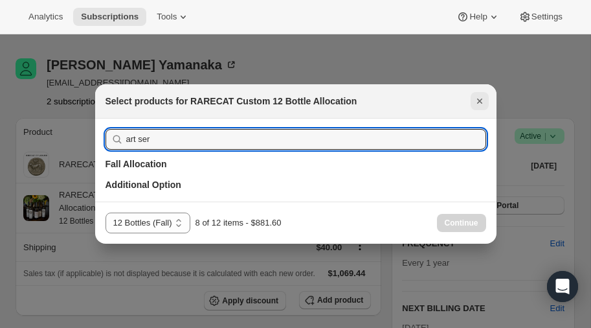
type input "art ser"
click at [477, 102] on icon "Close" at bounding box center [479, 101] width 13 height 13
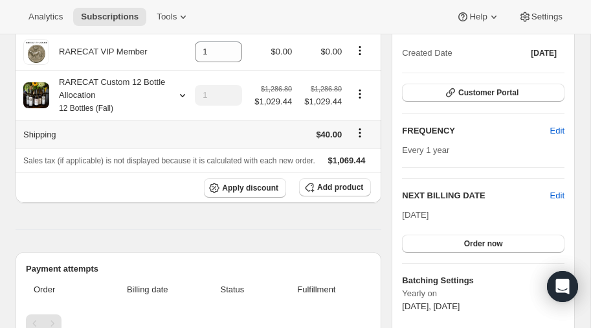
scroll to position [150, 0]
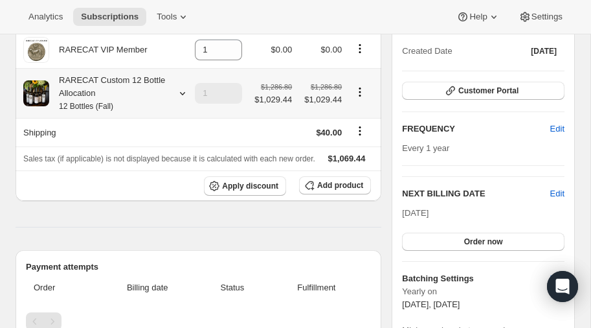
click at [184, 89] on icon at bounding box center [182, 93] width 13 height 13
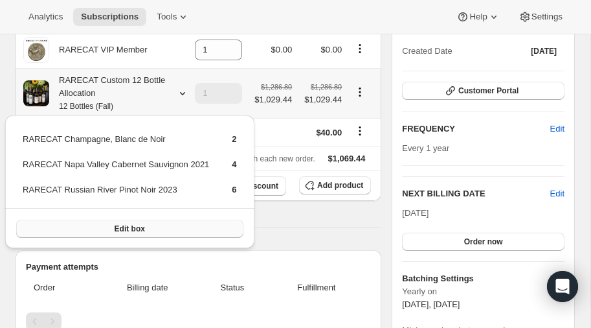
click at [123, 221] on button "Edit box" at bounding box center [129, 228] width 227 height 18
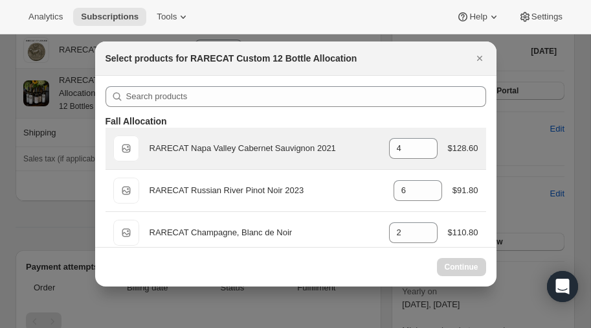
select select "gid://shopify/ProductVariant/52459685871984"
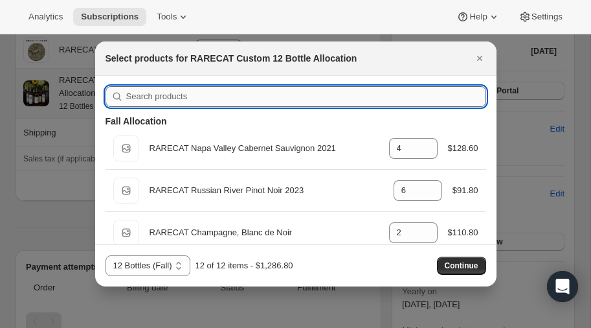
click at [212, 96] on input ":r7d:" at bounding box center [306, 96] width 360 height 21
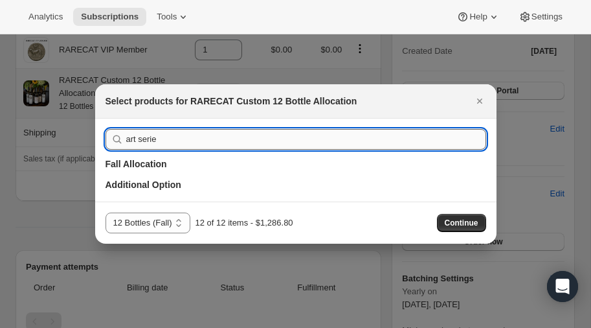
type input "art series"
click at [479, 101] on icon "Close" at bounding box center [478, 100] width 5 height 5
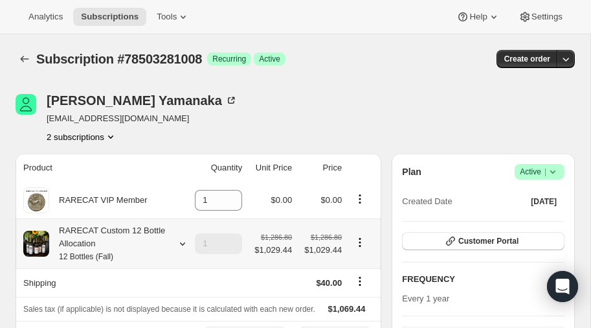
scroll to position [150, 0]
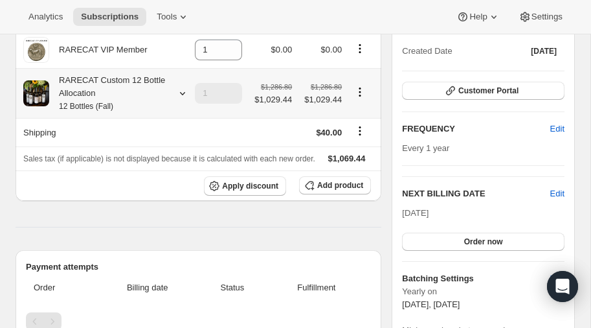
click at [181, 90] on icon at bounding box center [182, 93] width 13 height 13
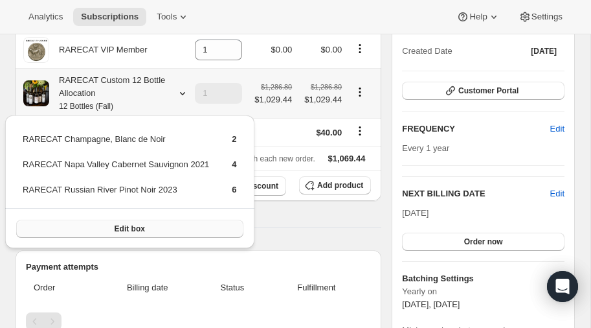
click at [126, 227] on span "Edit box" at bounding box center [130, 228] width 30 height 10
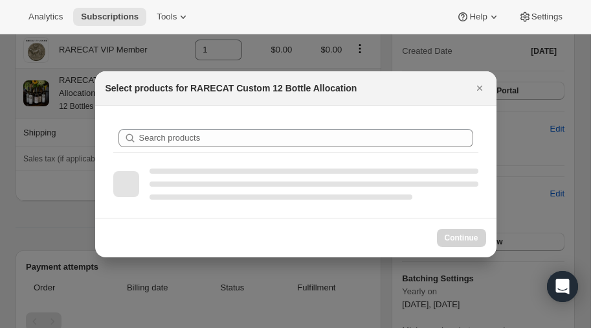
scroll to position [0, 0]
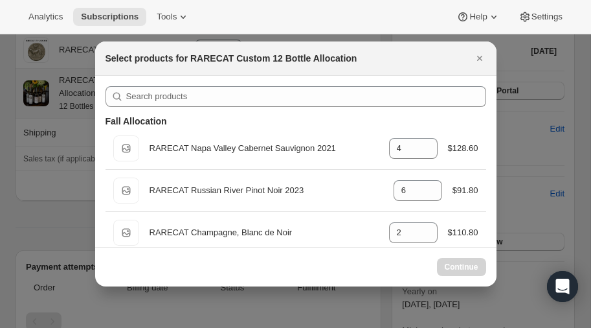
select select "gid://shopify/ProductVariant/52459685871984"
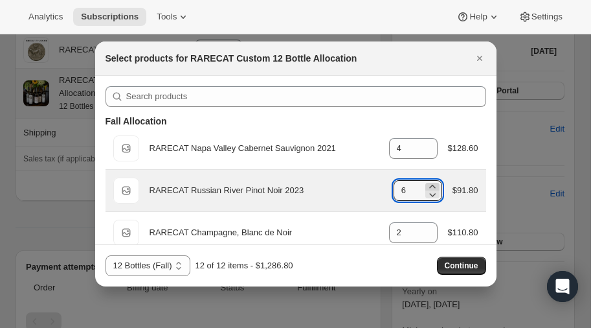
click at [430, 184] on icon ":r8i:" at bounding box center [432, 185] width 6 height 3
click at [431, 194] on icon ":r8i:" at bounding box center [432, 194] width 13 height 13
type input "4"
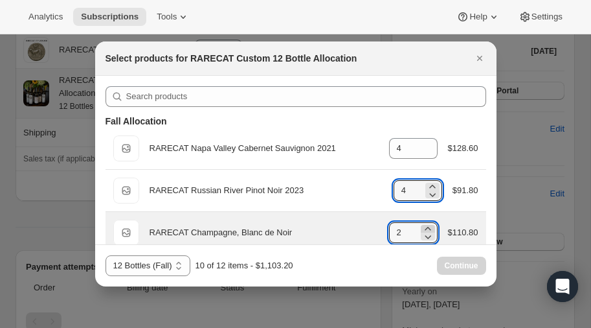
click at [424, 227] on icon ":r8i:" at bounding box center [427, 228] width 13 height 13
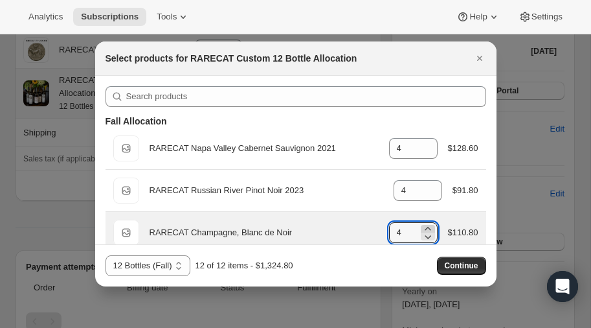
click at [429, 228] on icon ":r8i:" at bounding box center [427, 228] width 13 height 13
click at [430, 235] on icon ":r8i:" at bounding box center [427, 236] width 13 height 13
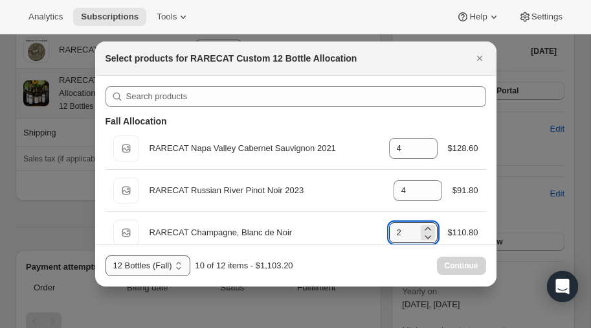
click at [179, 262] on select "12 Bottles (Spring) 12 Bottles (Fall)" at bounding box center [148, 265] width 85 height 21
click at [106, 255] on select "12 Bottles (Spring) 12 Bottles (Fall)" at bounding box center [148, 265] width 85 height 21
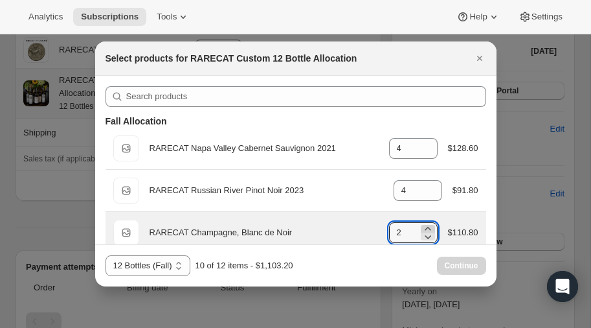
click at [423, 228] on icon ":r8i:" at bounding box center [427, 228] width 13 height 13
type input "4"
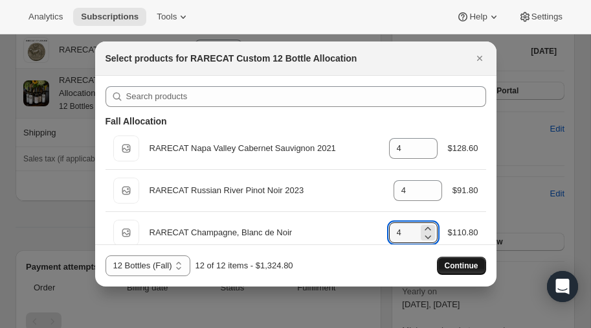
click at [454, 262] on span "Continue" at bounding box center [462, 265] width 34 height 10
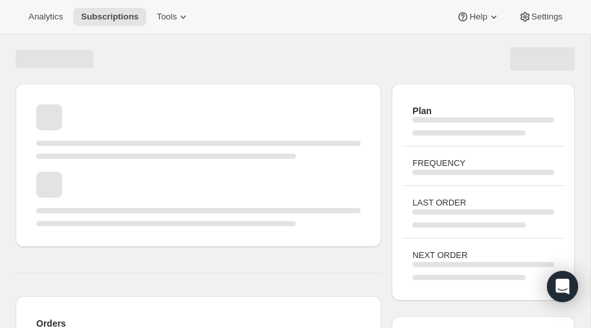
scroll to position [150, 0]
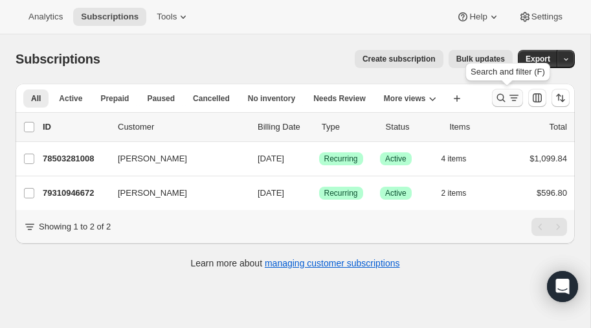
click at [500, 98] on icon "Search and filter results" at bounding box center [501, 97] width 13 height 13
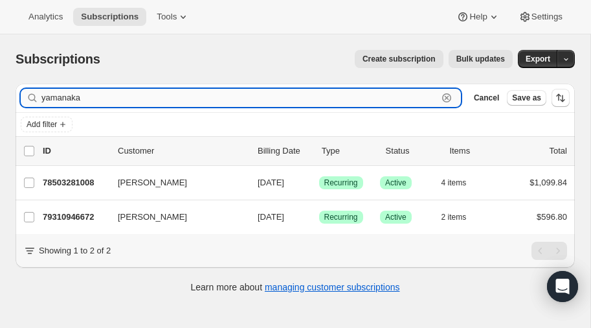
click at [84, 100] on input "yamanaka" at bounding box center [239, 98] width 396 height 18
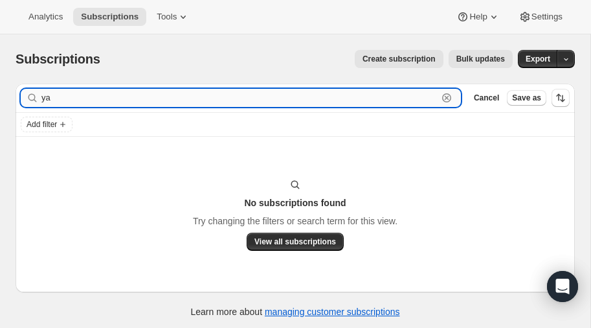
type input "y"
click at [80, 98] on input "apaplow" at bounding box center [239, 98] width 396 height 18
type input "a"
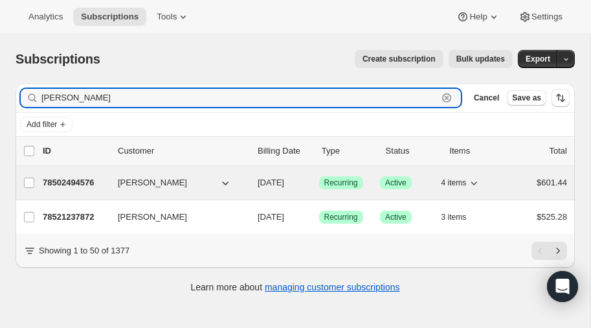
type input "paplow"
click at [59, 180] on p "78502494576" at bounding box center [75, 182] width 65 height 13
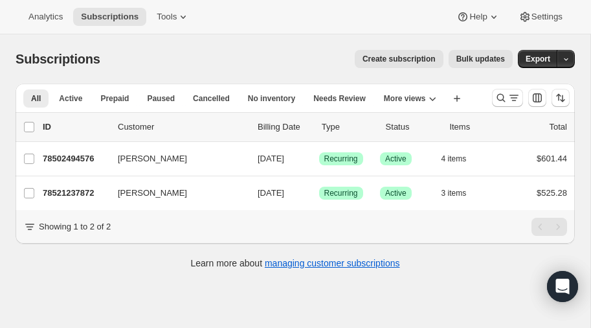
click at [399, 57] on span "Create subscription" at bounding box center [398, 59] width 73 height 10
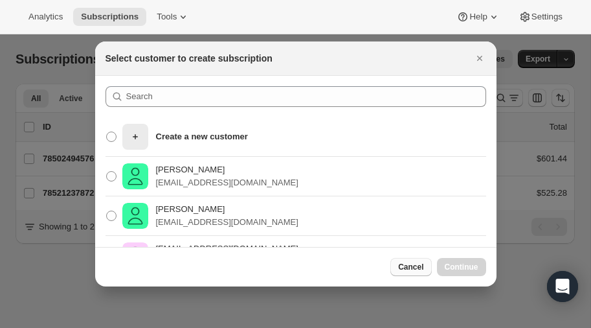
click at [414, 265] on span "Cancel" at bounding box center [410, 267] width 25 height 10
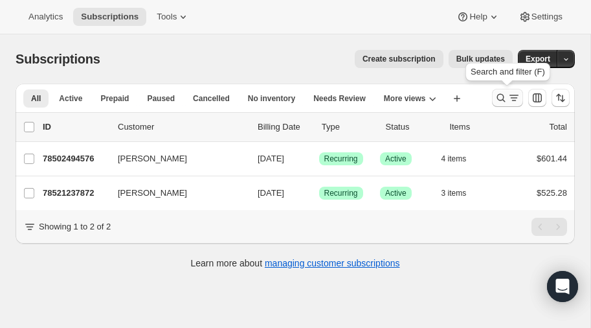
click at [497, 93] on icon "Search and filter results" at bounding box center [501, 97] width 13 height 13
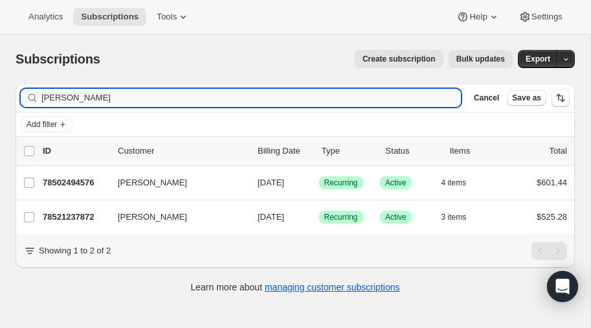
click at [77, 100] on input "paplow" at bounding box center [250, 98] width 419 height 18
type input "p"
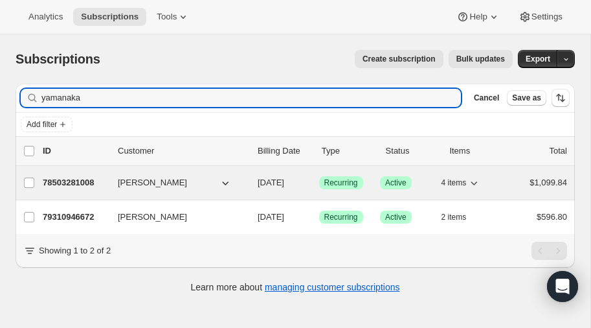
type input "yamanaka"
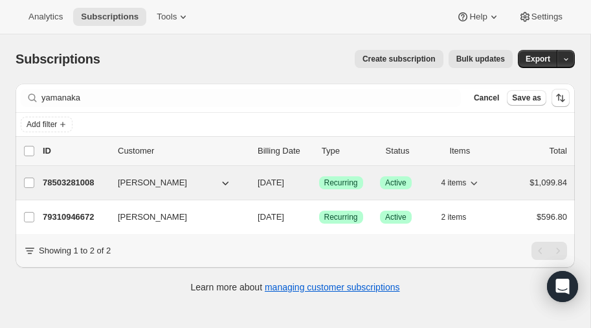
click at [75, 176] on p "78503281008" at bounding box center [75, 182] width 65 height 13
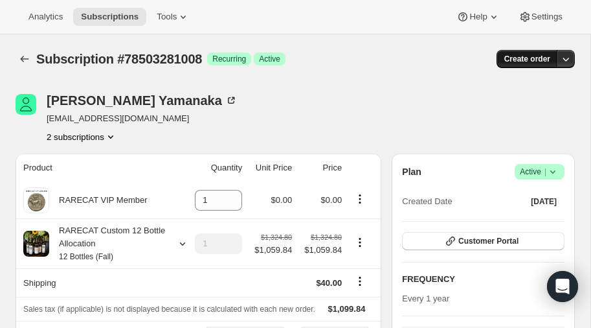
click at [525, 58] on span "Create order" at bounding box center [527, 59] width 46 height 10
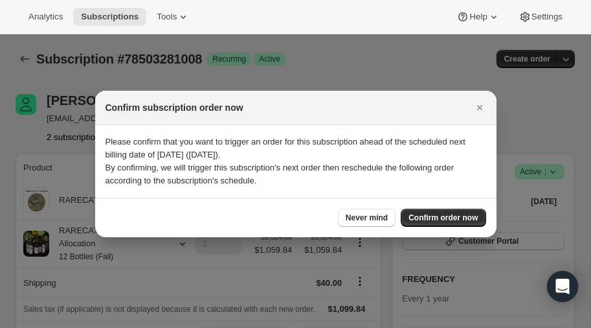
click at [382, 67] on div at bounding box center [295, 164] width 591 height 328
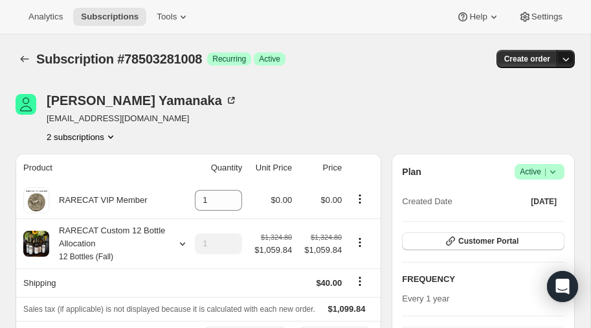
click at [566, 58] on icon "button" at bounding box center [565, 58] width 13 height 13
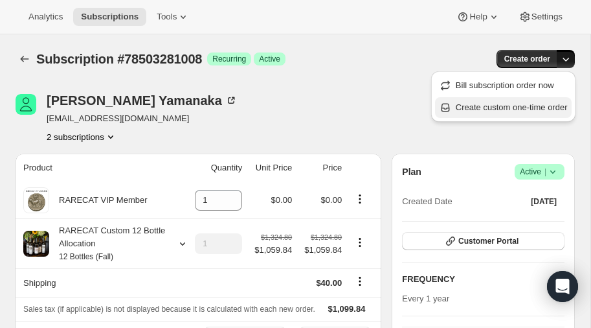
click at [496, 109] on span "Create custom one-time order" at bounding box center [512, 107] width 112 height 10
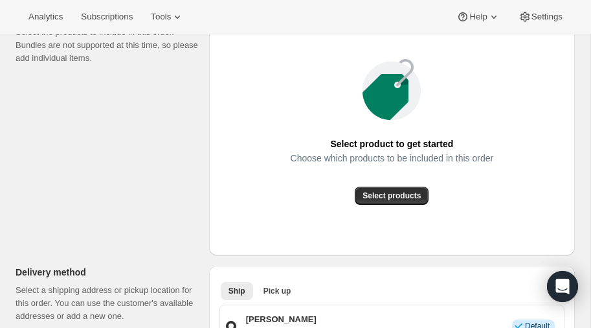
scroll to position [191, 0]
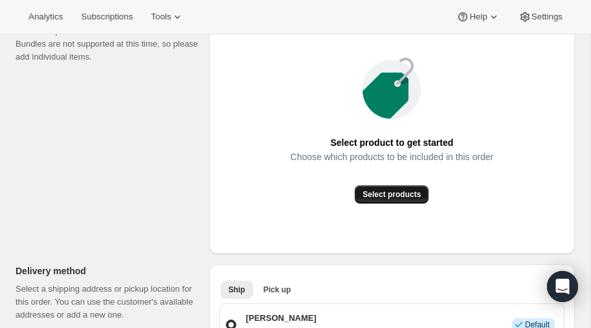
click at [390, 195] on span "Select products" at bounding box center [391, 194] width 58 height 10
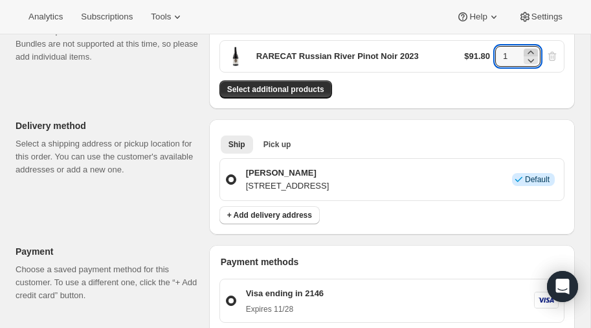
click at [531, 50] on icon at bounding box center [531, 51] width 6 height 3
type input "4"
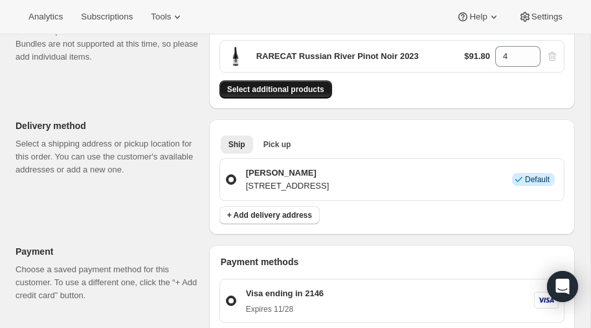
click at [272, 89] on span "Select additional products" at bounding box center [275, 89] width 97 height 10
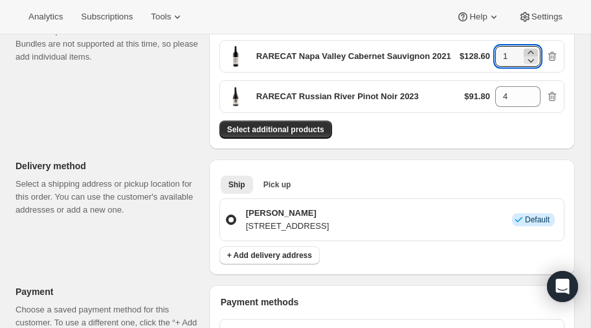
click at [531, 51] on icon at bounding box center [530, 52] width 13 height 13
click at [531, 51] on icon at bounding box center [531, 51] width 6 height 3
type input "4"
click at [304, 124] on span "Select additional products" at bounding box center [275, 129] width 97 height 10
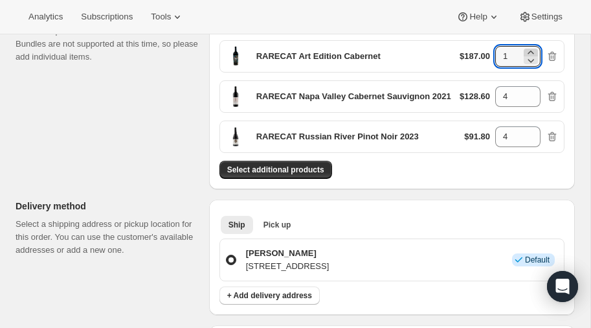
click at [530, 51] on icon at bounding box center [531, 51] width 6 height 3
click at [530, 52] on icon at bounding box center [531, 51] width 6 height 3
type input "4"
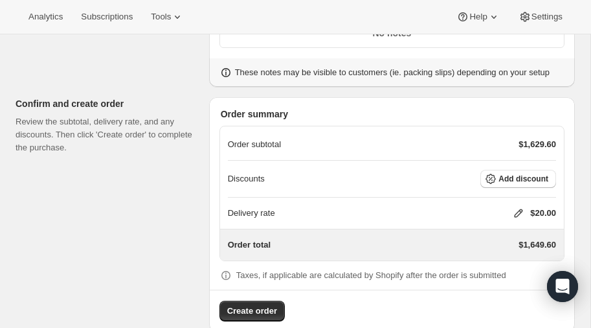
scroll to position [651, 0]
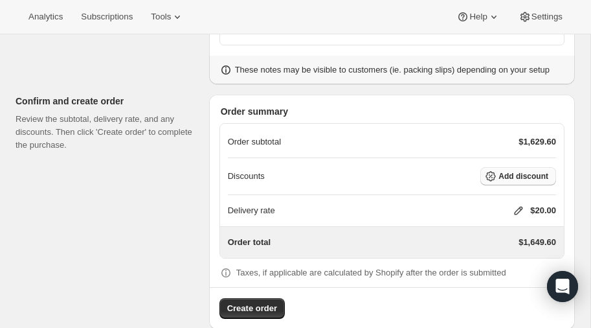
click at [511, 173] on span "Add discount" at bounding box center [523, 176] width 50 height 10
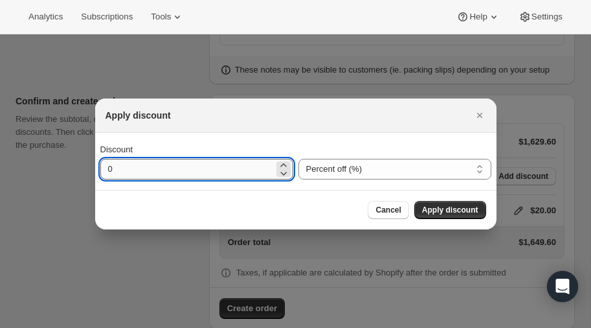
click at [228, 174] on input "0" at bounding box center [186, 169] width 173 height 21
type input "20"
click at [451, 206] on span "Apply discount" at bounding box center [450, 210] width 56 height 10
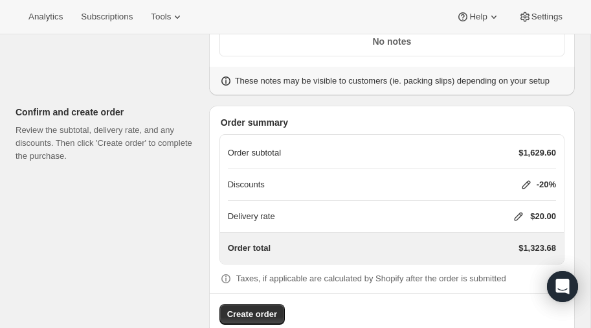
scroll to position [641, 0]
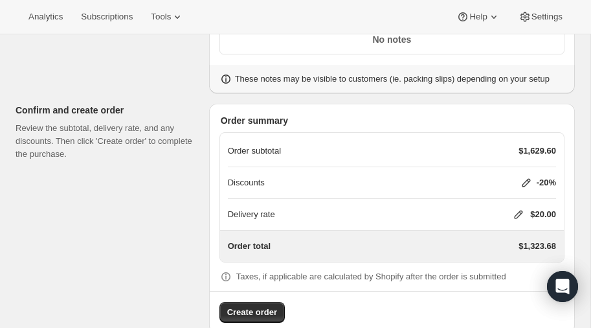
click at [516, 208] on icon at bounding box center [518, 214] width 13 height 13
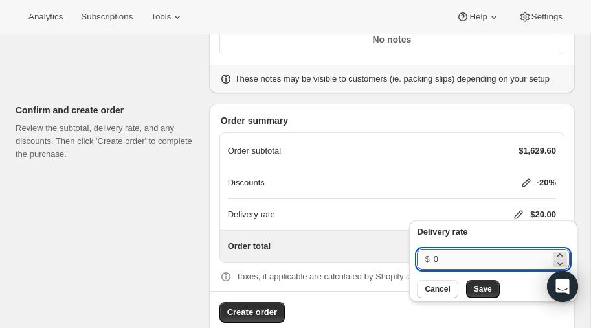
click at [482, 256] on input "0" at bounding box center [492, 259] width 117 height 21
type input "3"
type input "40"
click at [476, 289] on span "Save" at bounding box center [483, 289] width 18 height 10
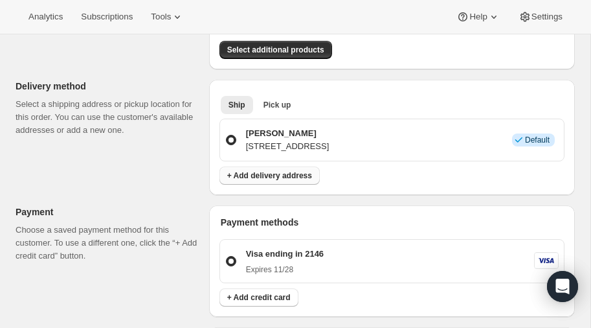
scroll to position [311, 0]
click at [280, 102] on span "Pick up" at bounding box center [277, 105] width 28 height 10
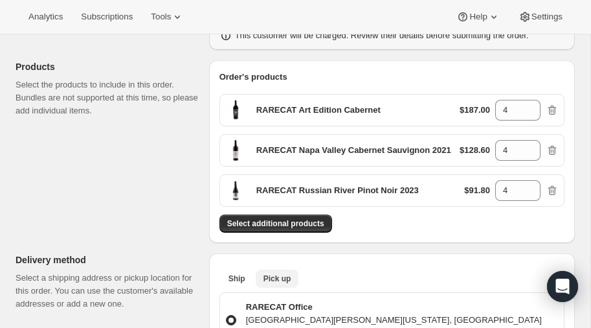
scroll to position [136, 0]
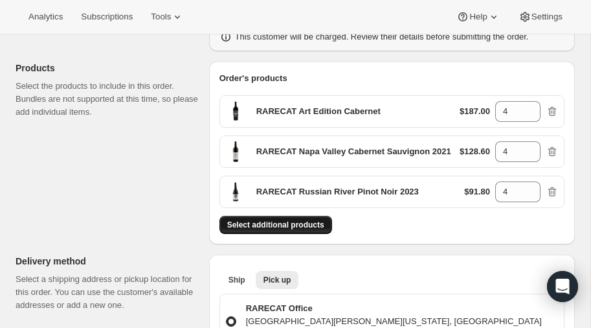
click at [266, 217] on button "Select additional products" at bounding box center [275, 225] width 113 height 18
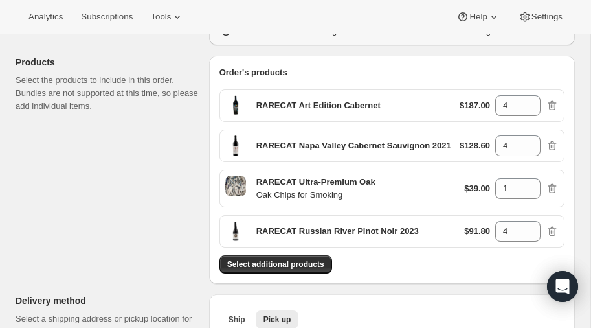
scroll to position [140, 0]
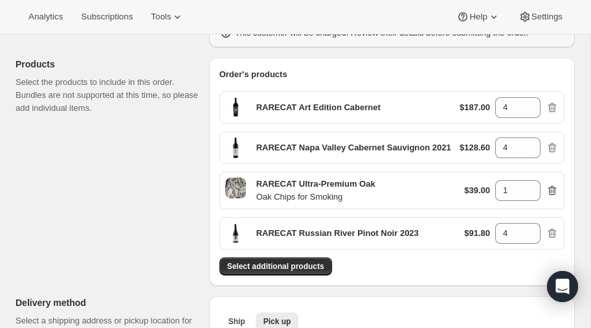
click at [553, 186] on icon "button" at bounding box center [552, 191] width 8 height 10
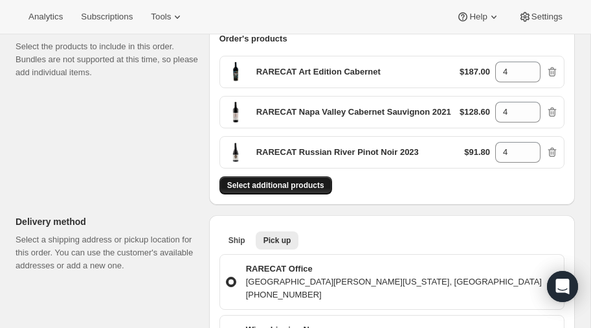
scroll to position [177, 0]
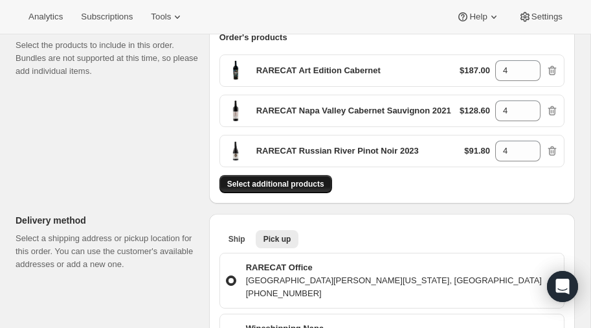
click at [285, 184] on span "Select additional products" at bounding box center [275, 184] width 97 height 10
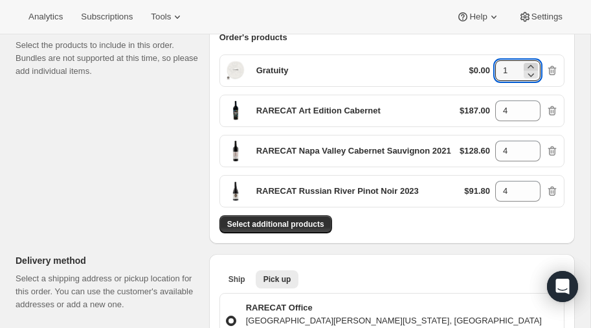
click at [532, 66] on icon at bounding box center [531, 66] width 6 height 3
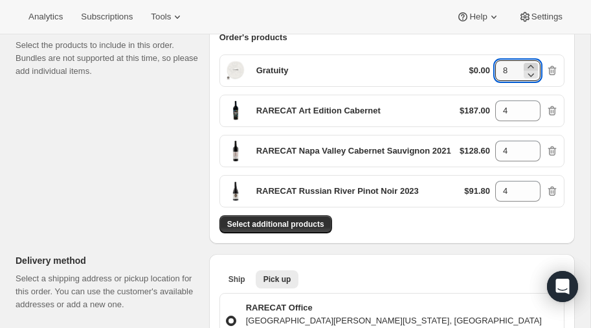
click at [532, 66] on icon at bounding box center [531, 66] width 6 height 3
click at [533, 76] on icon at bounding box center [530, 74] width 13 height 13
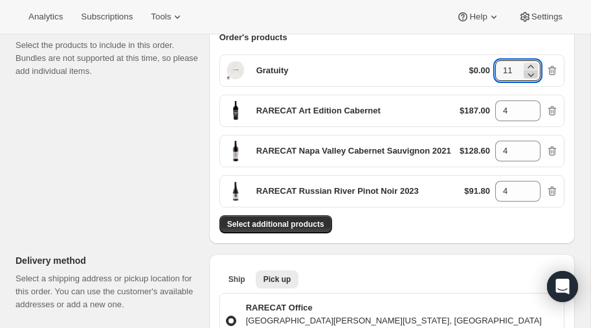
click at [533, 76] on icon at bounding box center [530, 74] width 13 height 13
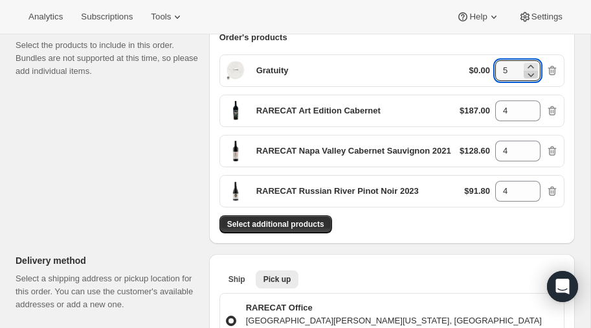
click at [533, 76] on icon at bounding box center [530, 74] width 13 height 13
type input "1"
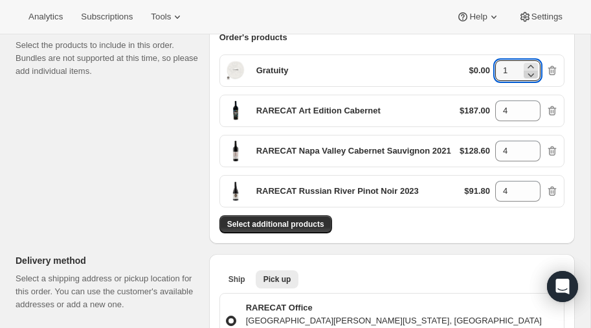
click at [533, 76] on icon at bounding box center [530, 74] width 13 height 13
click at [550, 67] on icon "button" at bounding box center [552, 71] width 8 height 10
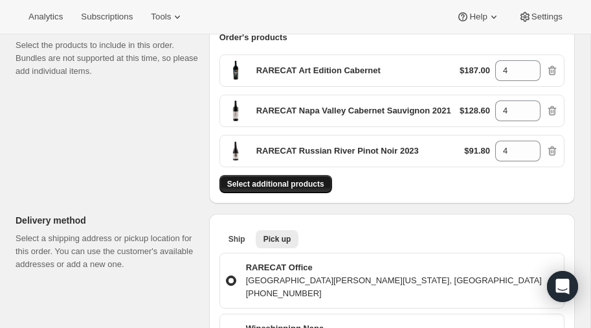
click at [282, 181] on span "Select additional products" at bounding box center [275, 184] width 97 height 10
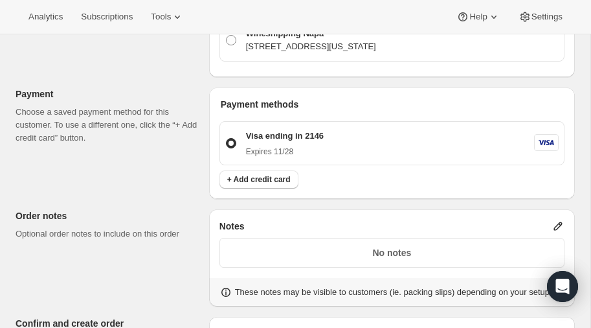
scroll to position [520, 0]
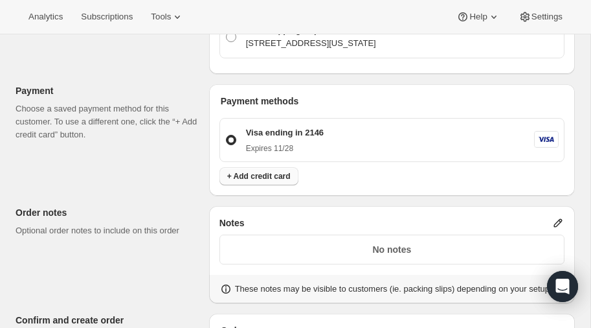
click at [271, 171] on span "+ Add credit card" at bounding box center [258, 176] width 63 height 10
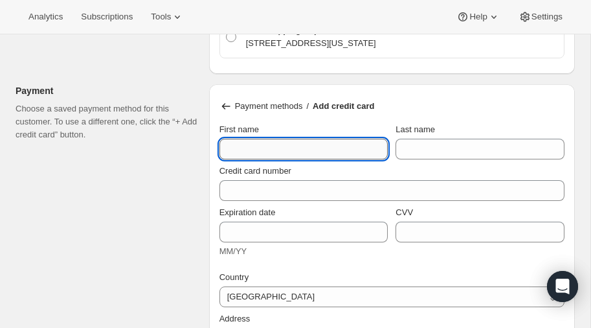
click at [288, 145] on input "First name" at bounding box center [303, 149] width 169 height 21
type input "Laura"
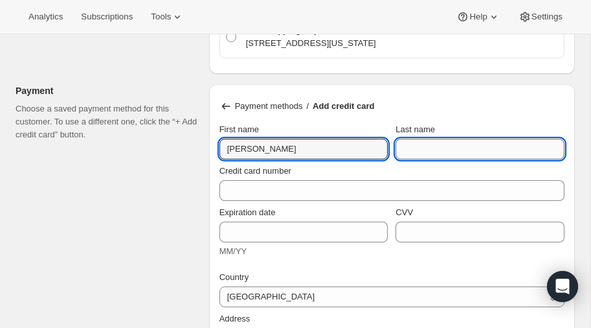
click at [438, 145] on input "Last name" at bounding box center [480, 149] width 169 height 21
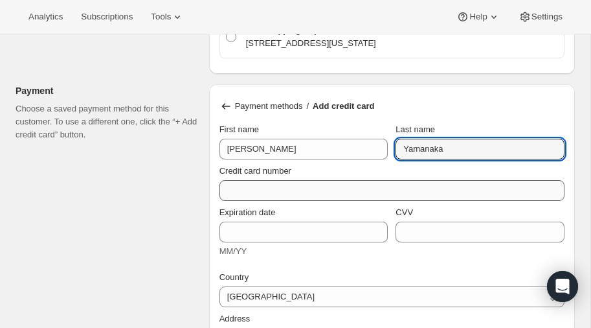
type input "Yamanaka"
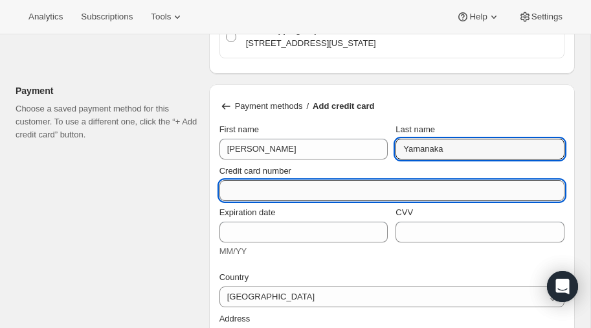
click at [299, 186] on input "Credit card number" at bounding box center [386, 190] width 335 height 21
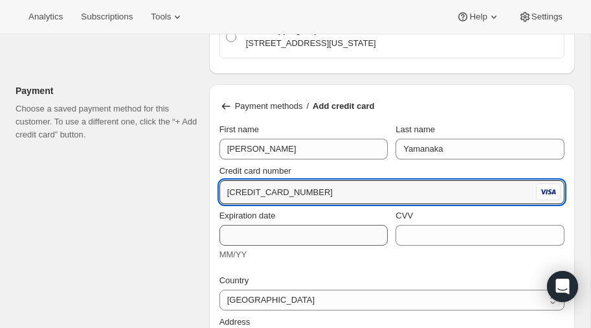
type input "4147 2027 4926 3321"
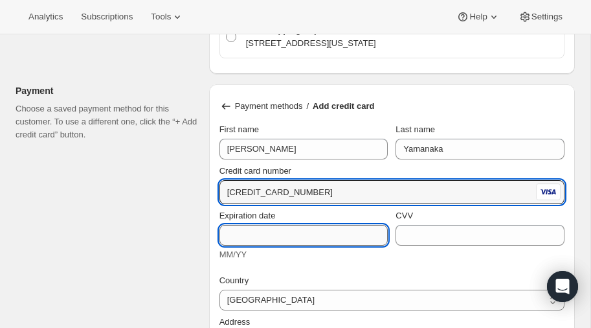
click at [313, 236] on input "Expiration date" at bounding box center [303, 235] width 169 height 21
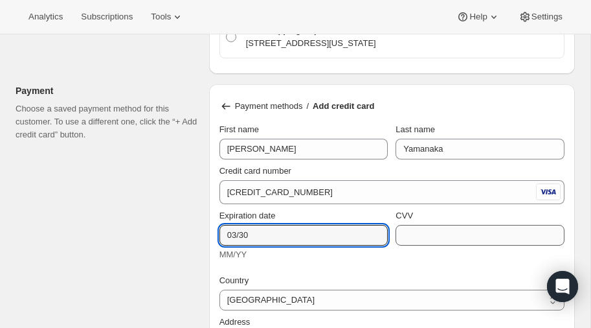
type input "03/30"
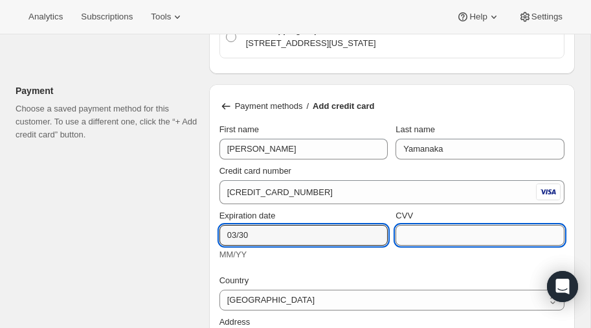
click at [425, 230] on input "CVV" at bounding box center [480, 235] width 169 height 21
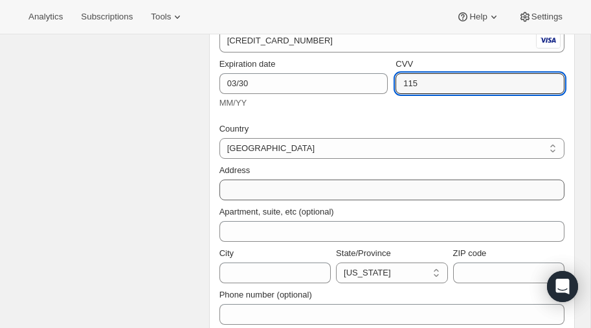
scroll to position [676, 0]
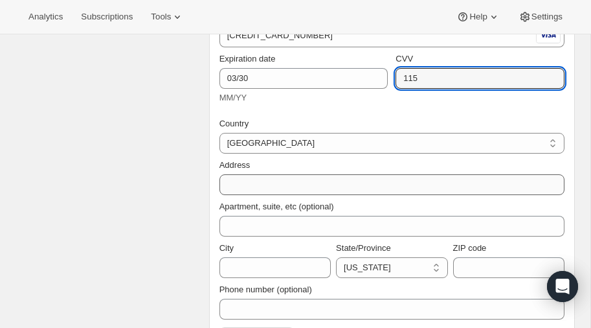
type input "115"
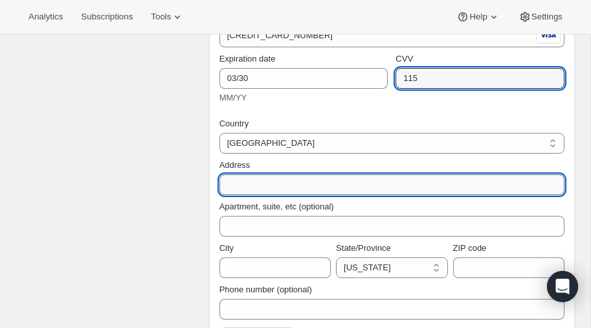
click at [269, 183] on input "Address" at bounding box center [391, 184] width 345 height 21
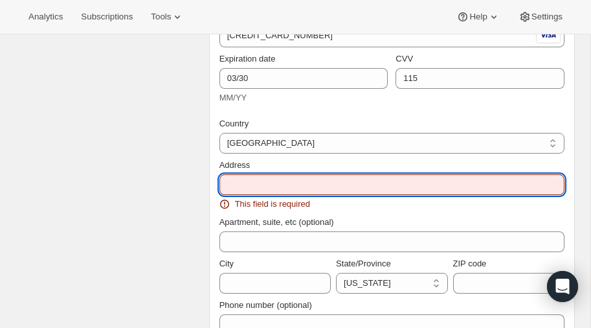
click at [276, 181] on input "Address" at bounding box center [391, 184] width 345 height 21
paste input "23958 Columbia Court"
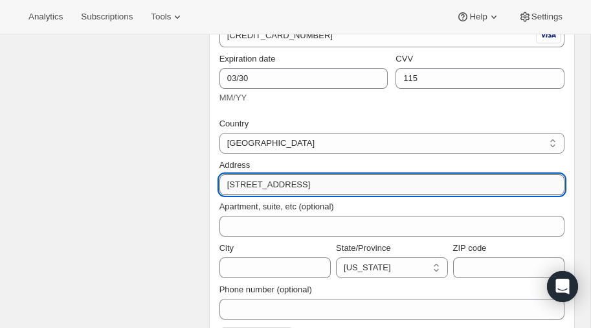
paste input "23958 Columbia Court"
click at [423, 181] on input "23958 Columbia Court23958 Columbia Court" at bounding box center [391, 184] width 345 height 21
type input "23958 Columbia Court"
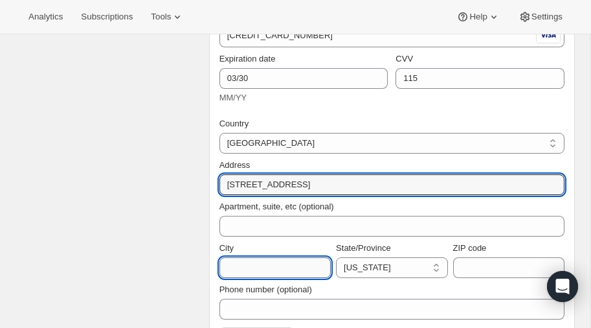
click at [254, 257] on input "City" at bounding box center [274, 267] width 111 height 21
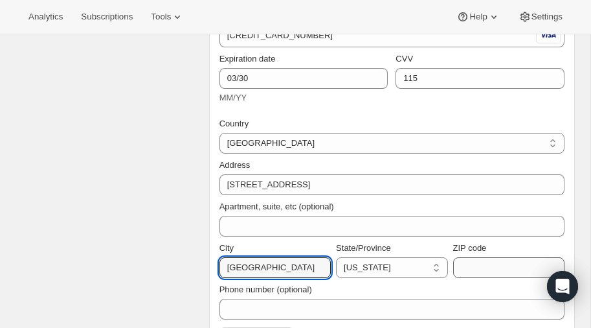
type input "Valencia"
click at [487, 264] on input "ZIP code" at bounding box center [508, 267] width 111 height 21
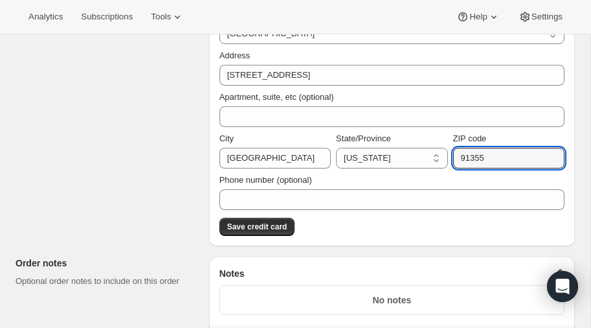
scroll to position [790, 0]
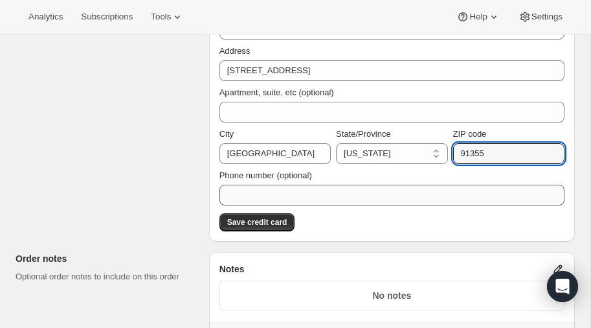
type input "91355"
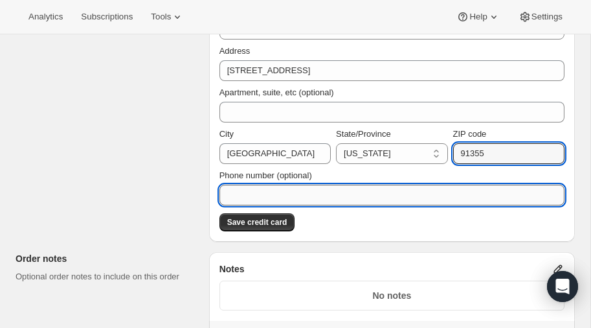
click at [260, 184] on input "Phone number (optional)" at bounding box center [391, 194] width 345 height 21
click at [253, 189] on input "Phone number (optional)" at bounding box center [391, 194] width 345 height 21
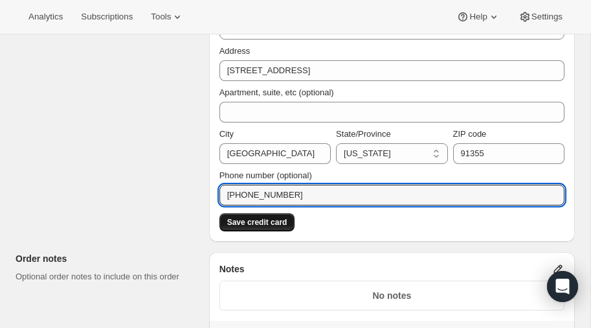
type input "310-729-1811"
click at [260, 219] on span "Save credit card" at bounding box center [257, 222] width 60 height 10
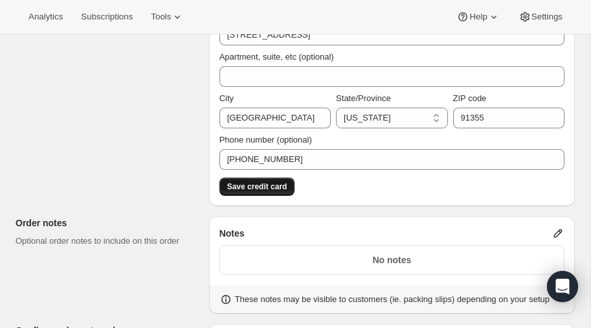
scroll to position [827, 0]
click at [252, 181] on span "Save credit card" at bounding box center [257, 186] width 60 height 10
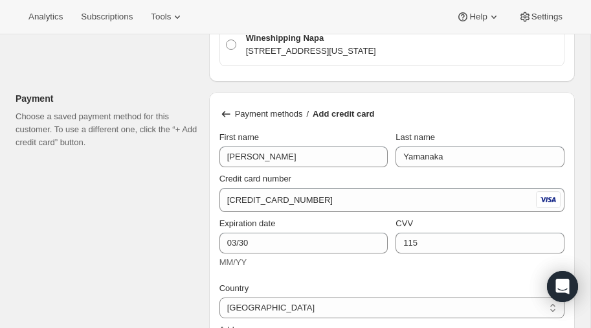
scroll to position [507, 0]
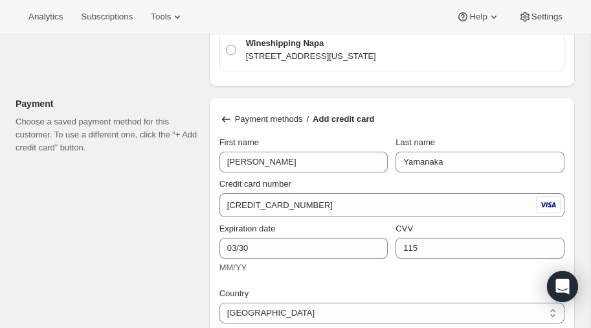
click at [224, 113] on icon at bounding box center [225, 119] width 13 height 13
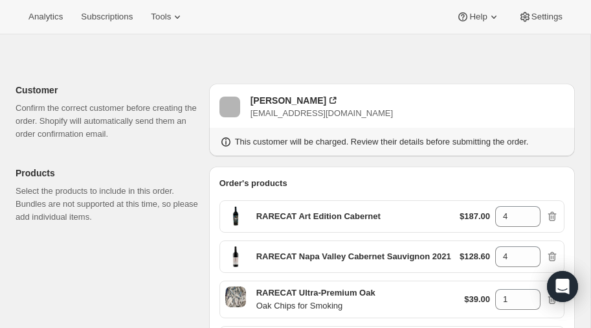
scroll to position [0, 0]
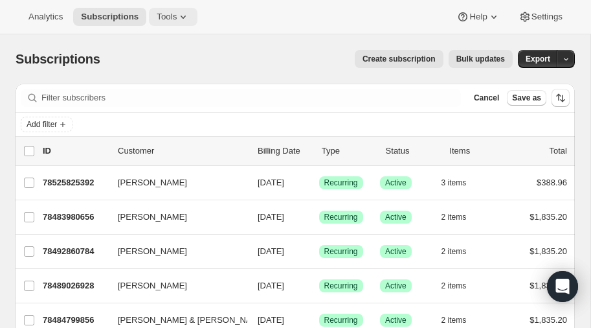
click at [184, 15] on icon at bounding box center [183, 16] width 13 height 13
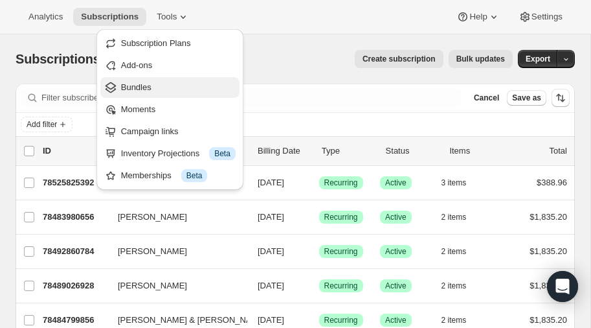
click at [139, 84] on span "Bundles" at bounding box center [136, 87] width 30 height 10
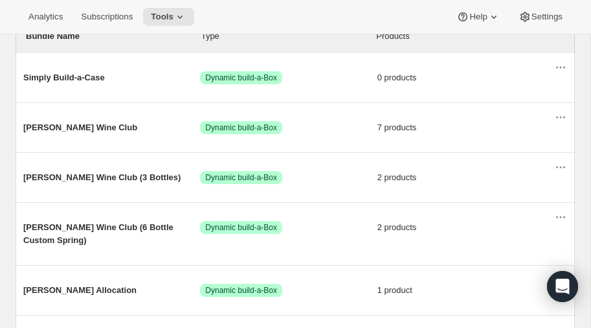
scroll to position [172, 0]
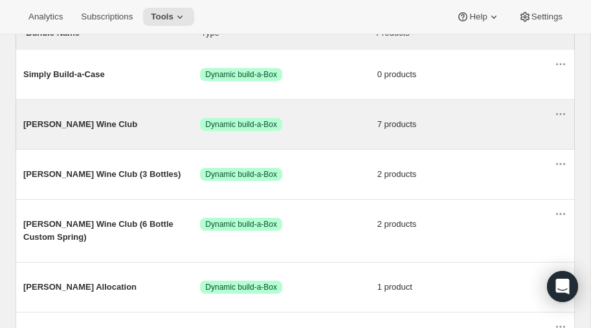
click at [63, 122] on span "[PERSON_NAME] Wine Club" at bounding box center [111, 124] width 177 height 13
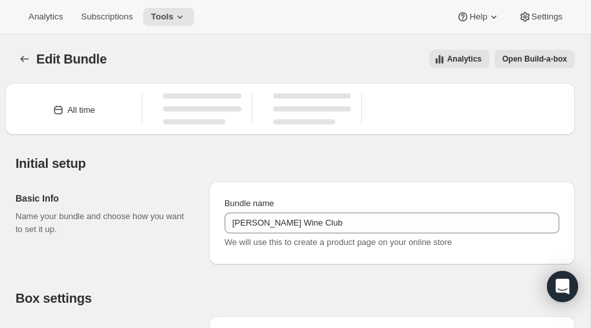
type input "[PERSON_NAME] Wine Club"
